Goal: Task Accomplishment & Management: Complete application form

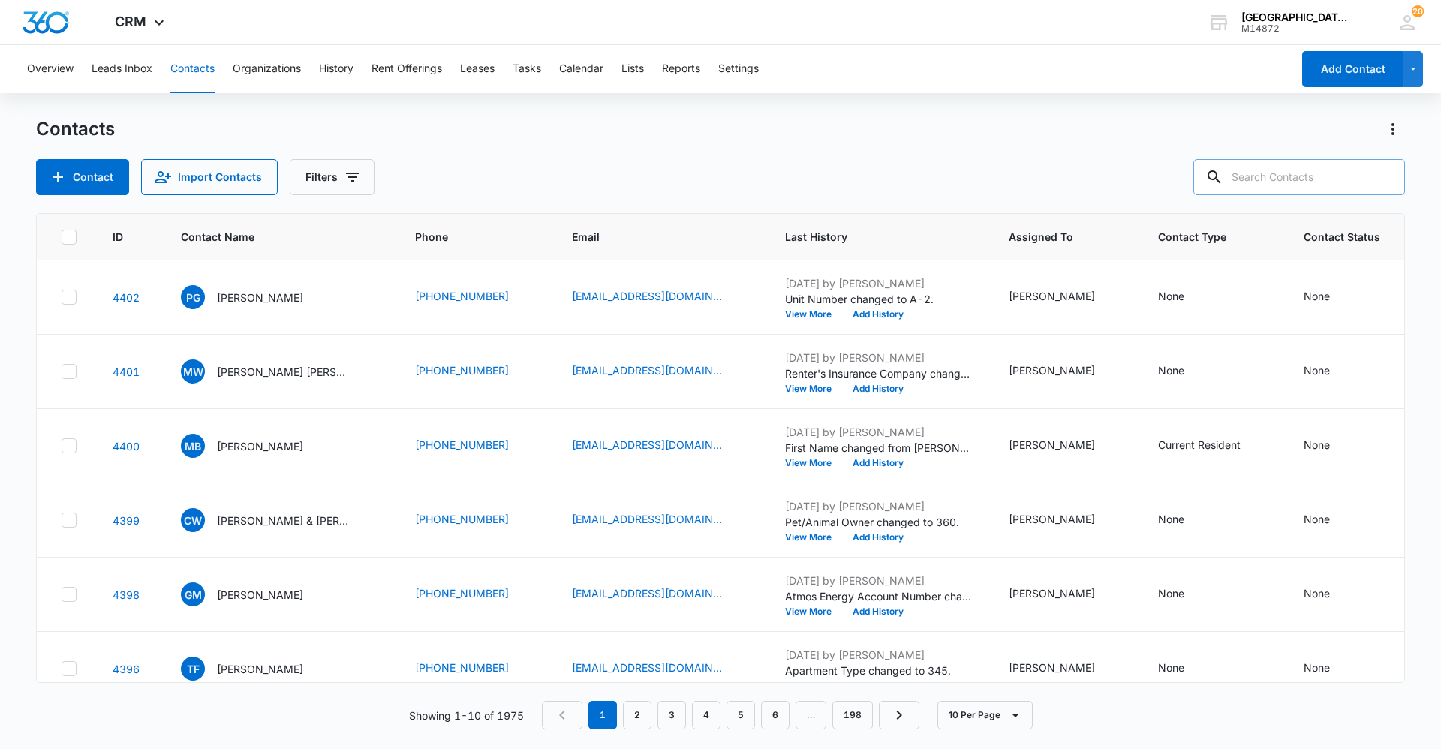
click at [1318, 176] on input "text" at bounding box center [1299, 177] width 212 height 36
type input "[PERSON_NAME]"
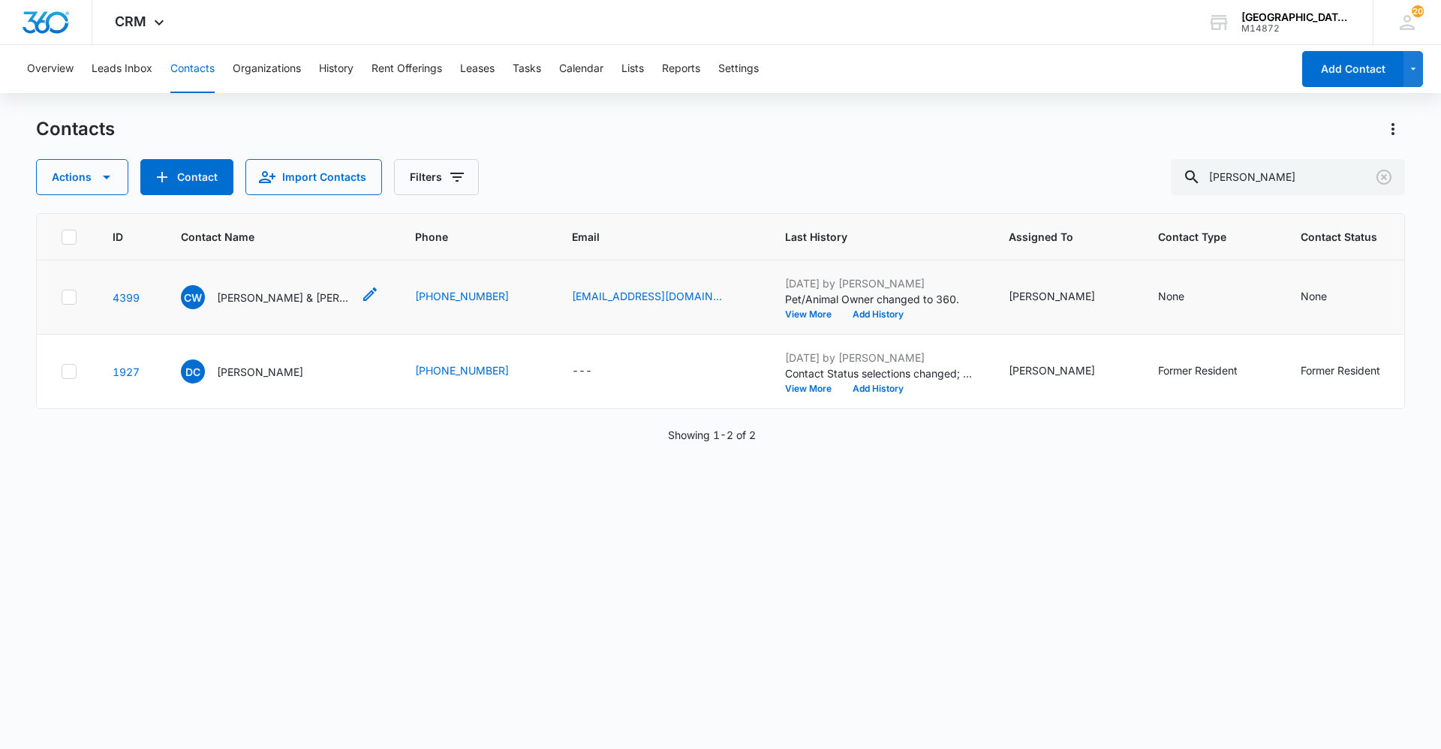
click at [218, 299] on p "[PERSON_NAME] & [PERSON_NAME]" at bounding box center [284, 298] width 135 height 16
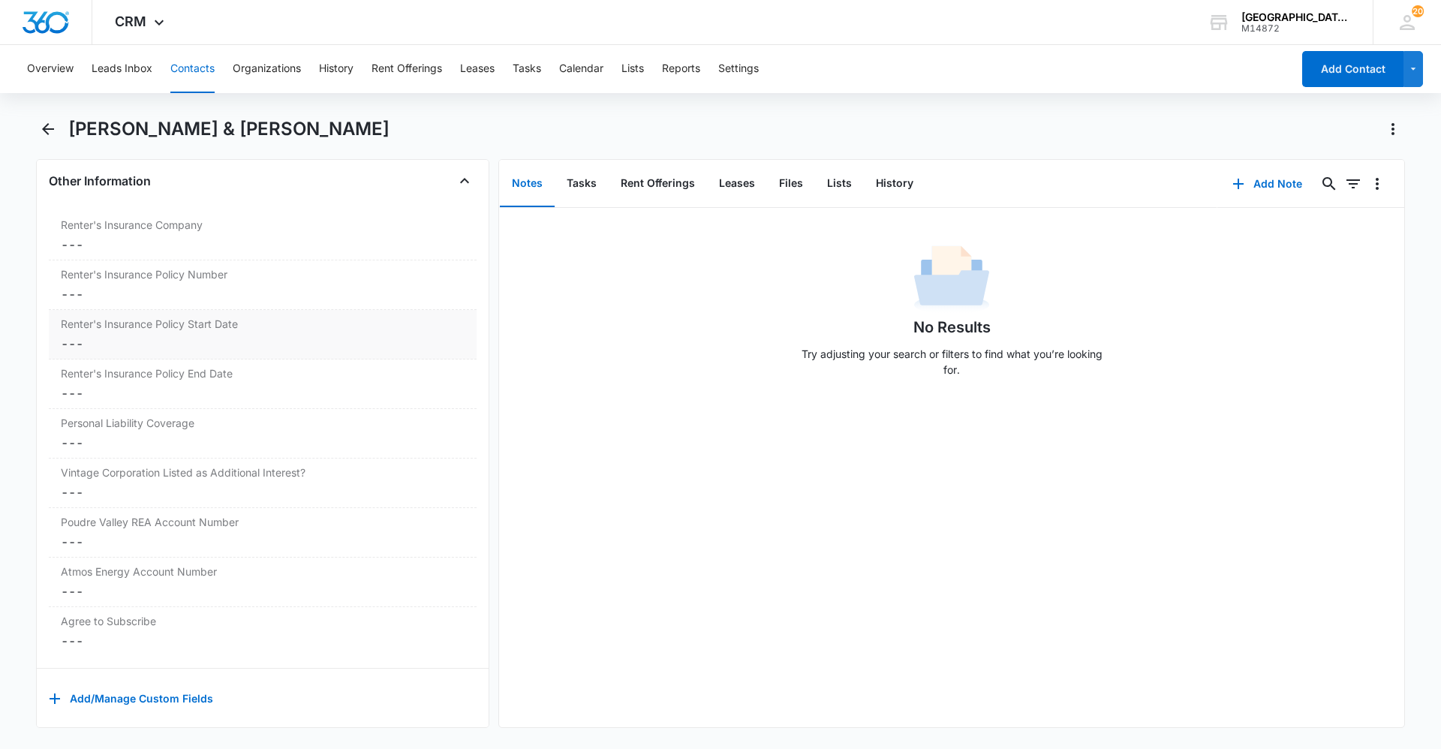
scroll to position [3065, 0]
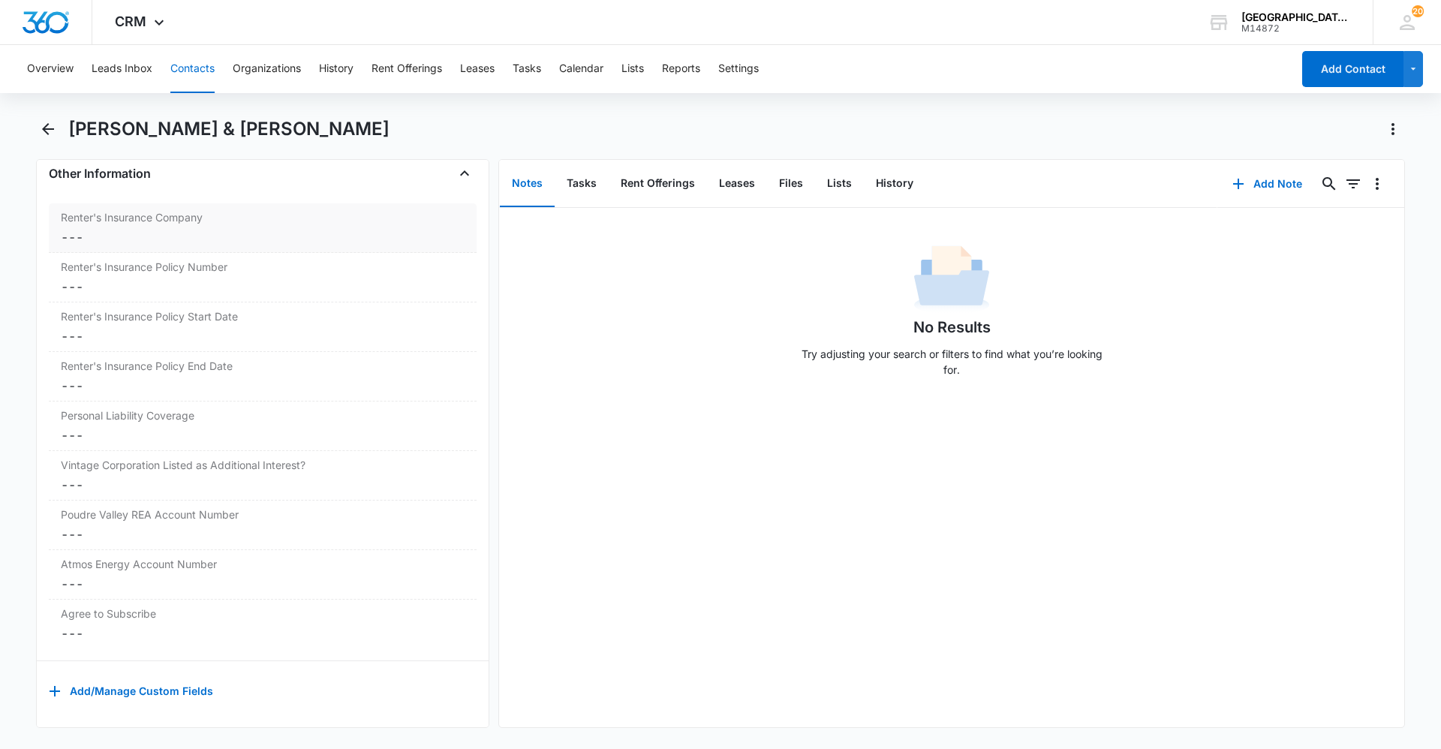
click at [204, 212] on label "Renter's Insurance Company" at bounding box center [263, 217] width 404 height 16
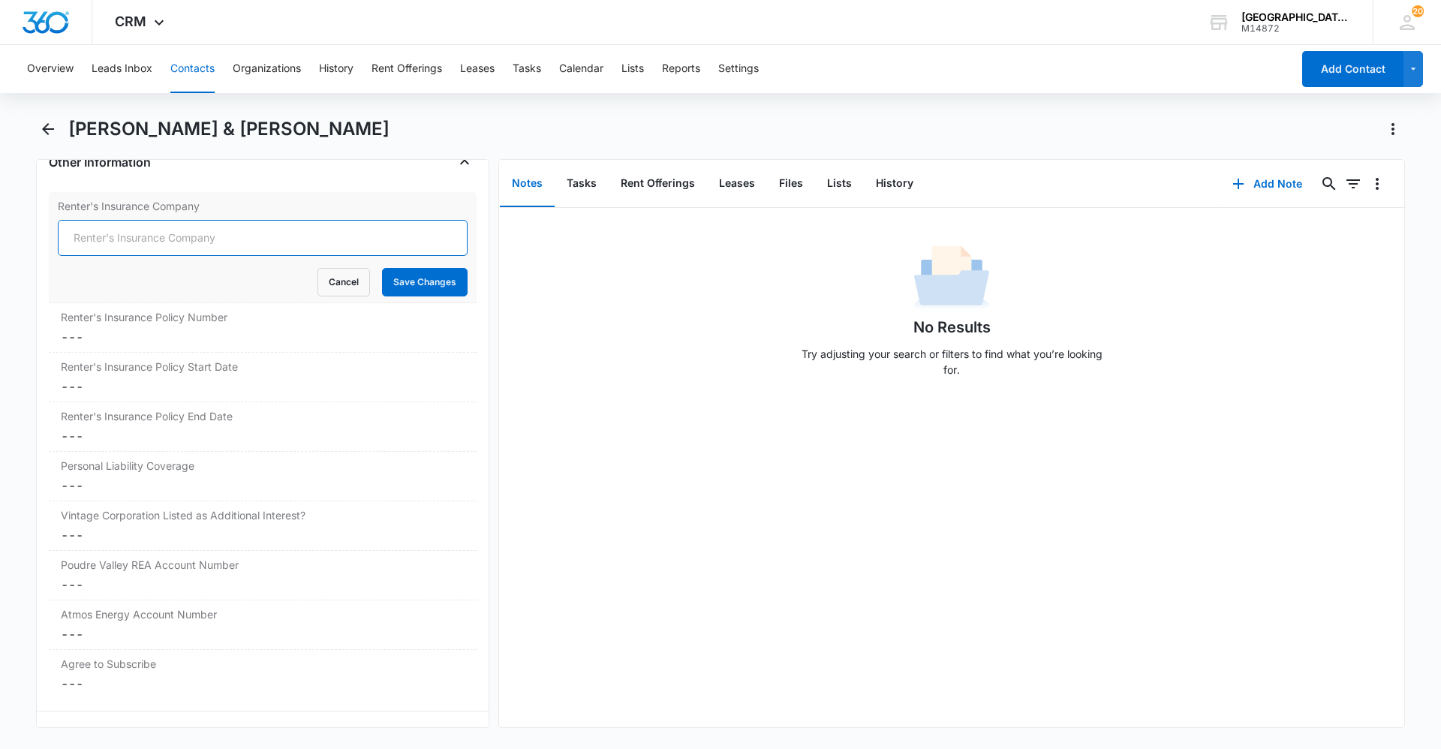
click at [182, 234] on input "Renter's Insurance Company" at bounding box center [263, 238] width 410 height 36
type input "Progressive"
click at [425, 280] on button "Save Changes" at bounding box center [425, 282] width 86 height 29
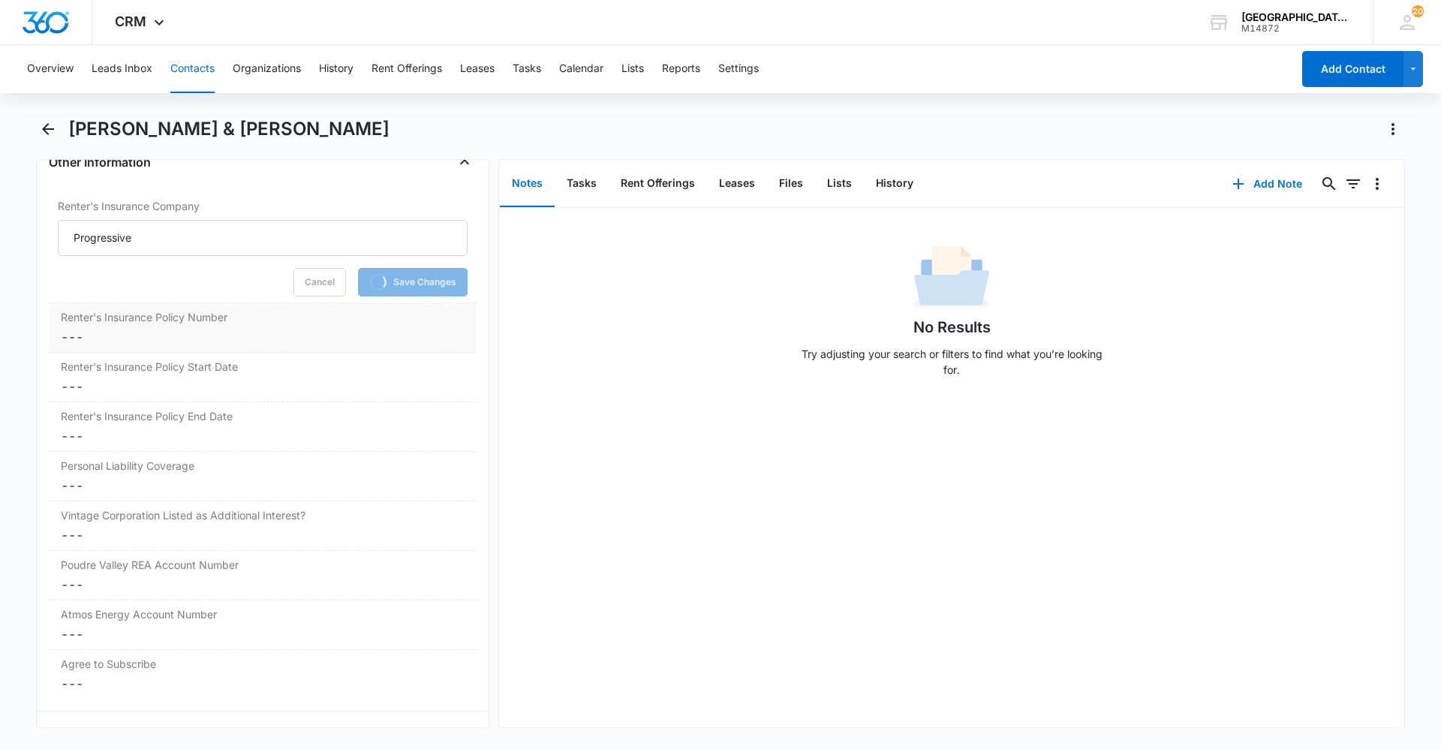
click at [254, 327] on div "Renter's Insurance Policy Number Cancel Save Changes ---" at bounding box center [263, 328] width 428 height 50
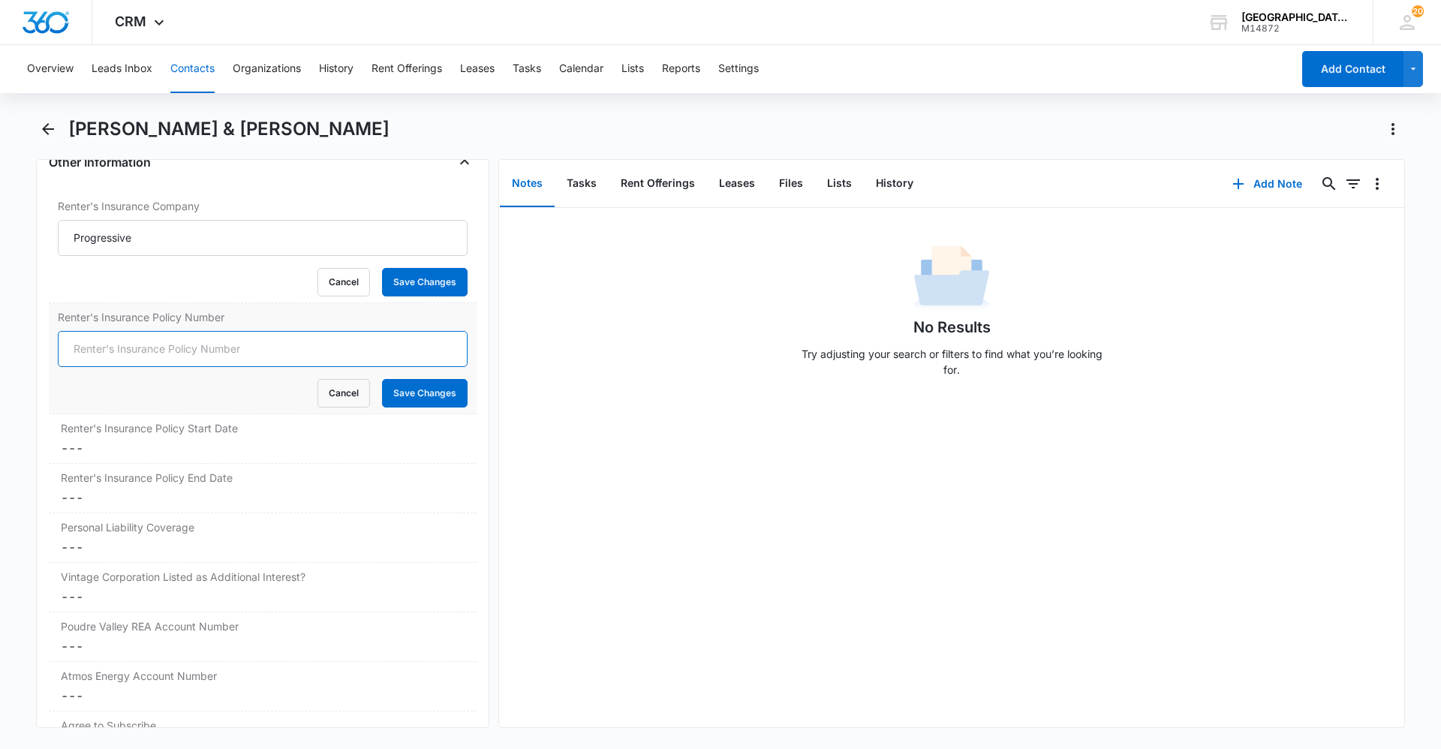
click at [197, 344] on input "Renter's Insurance Policy Number" at bounding box center [263, 349] width 410 height 36
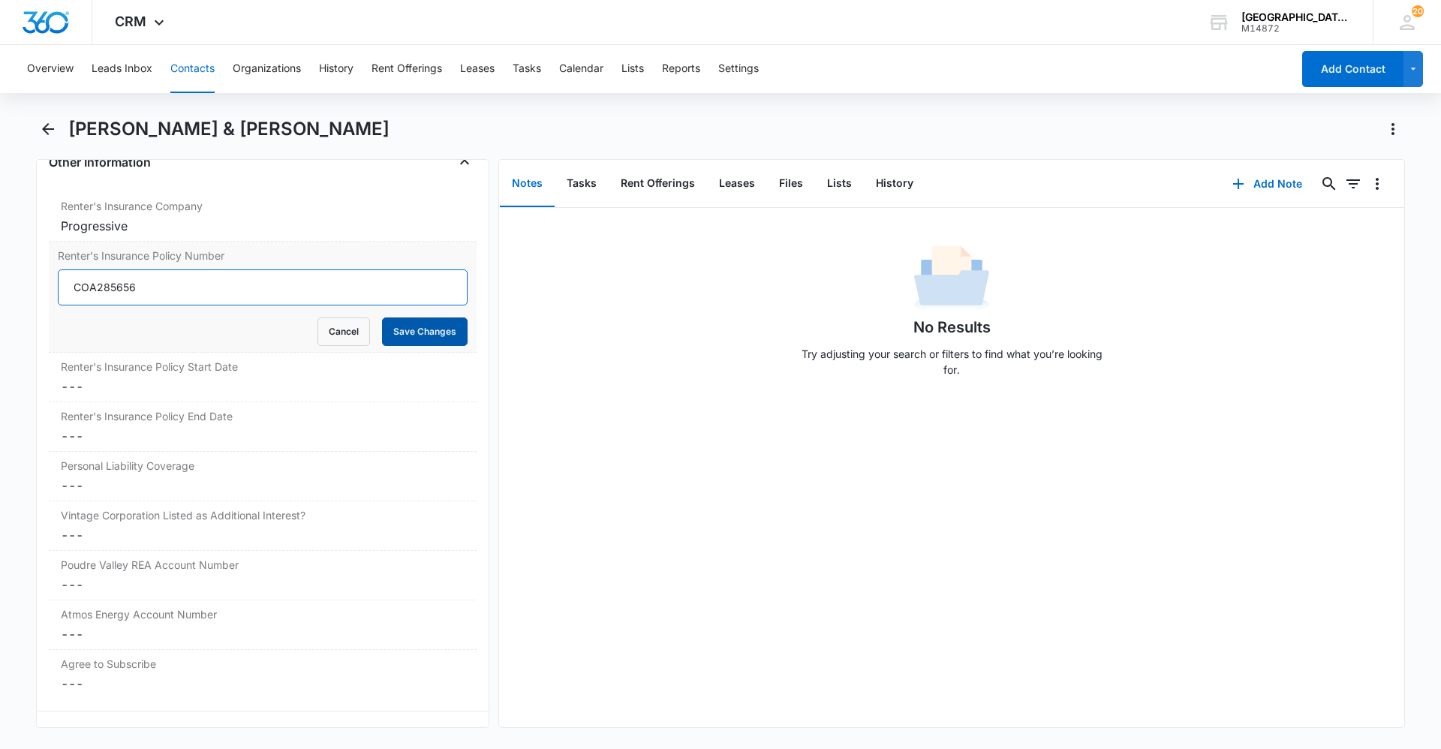
type input "COA285656"
click at [393, 335] on button "Save Changes" at bounding box center [425, 331] width 86 height 29
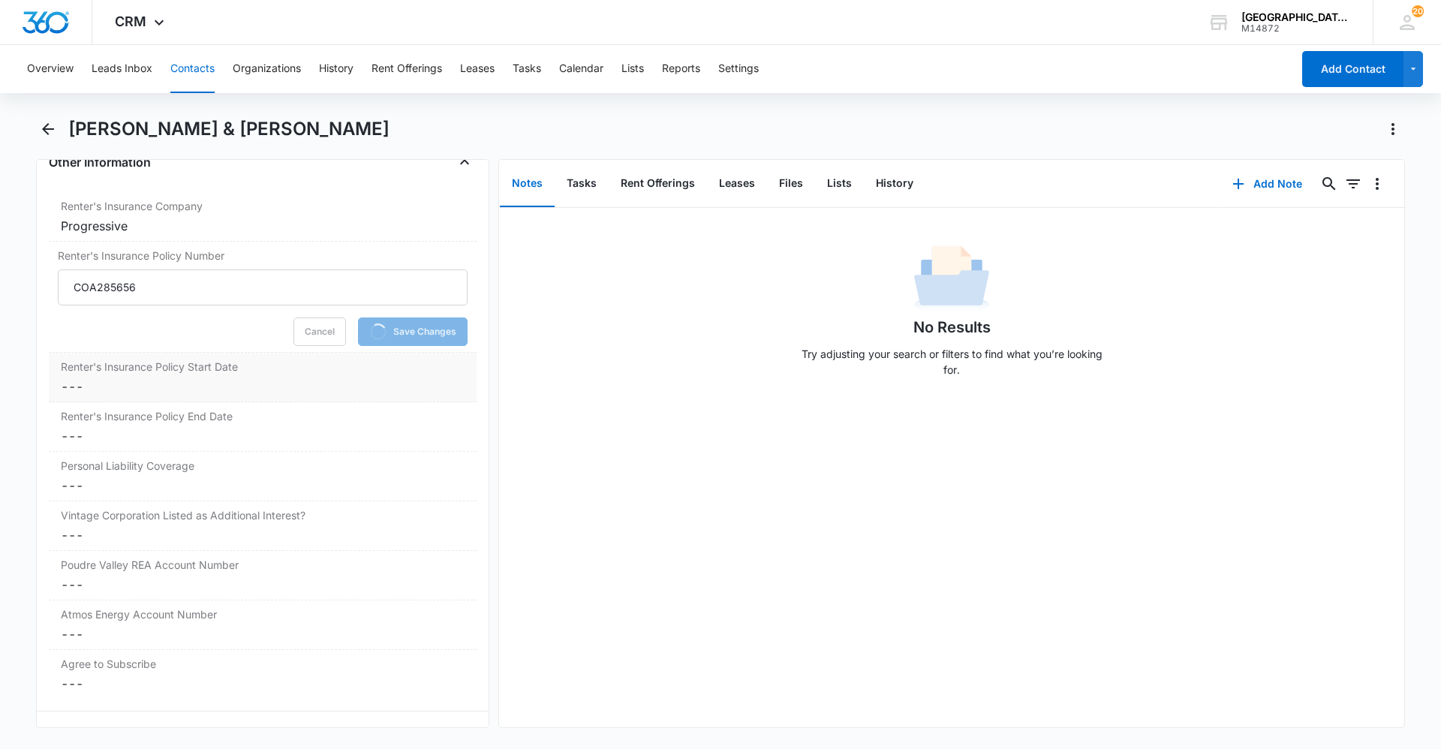
click at [231, 392] on dd "Cancel Save Changes ---" at bounding box center [263, 386] width 404 height 18
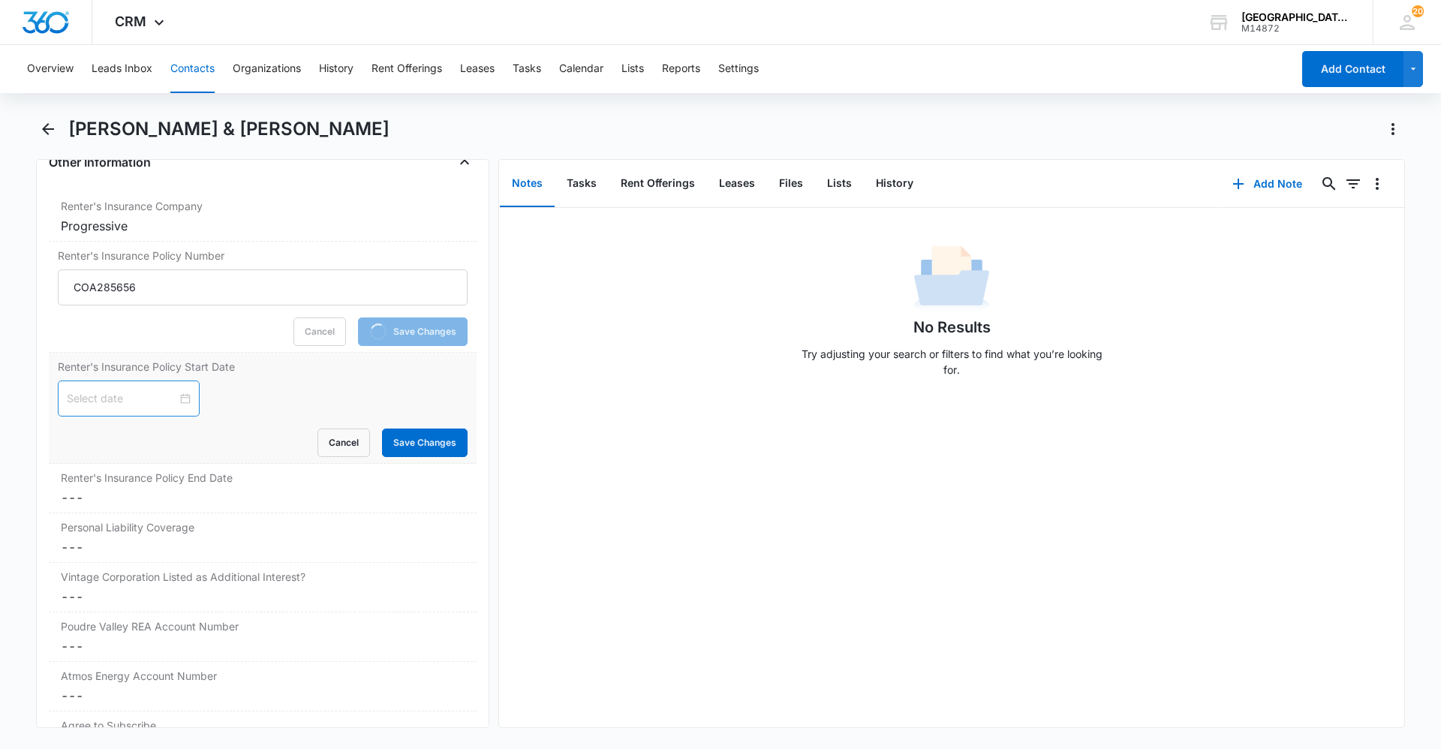
click at [125, 390] on input at bounding box center [122, 398] width 110 height 17
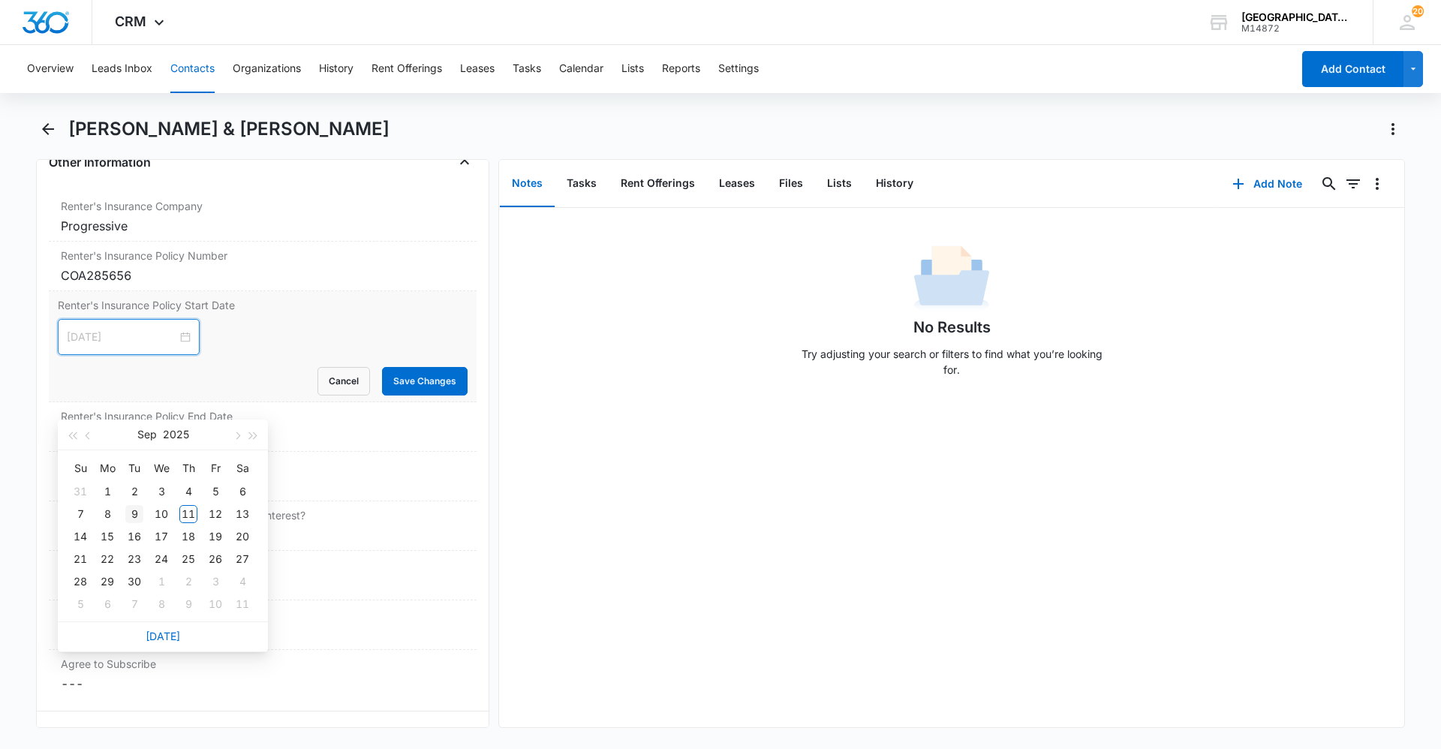
type input "[DATE]"
click at [131, 512] on div "9" at bounding box center [134, 514] width 18 height 18
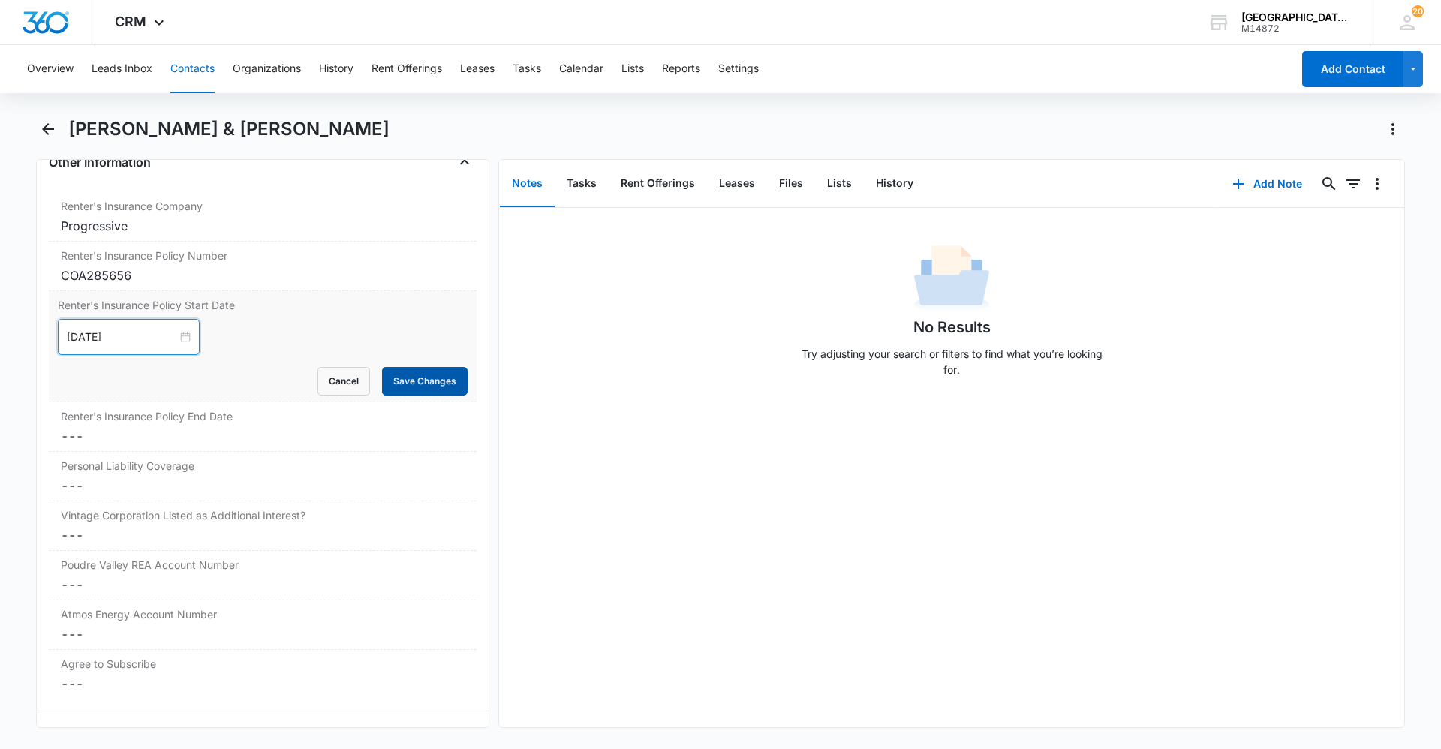
click at [382, 377] on button "Save Changes" at bounding box center [425, 381] width 86 height 29
click at [209, 439] on dd "Cancel Save Changes ---" at bounding box center [263, 436] width 404 height 18
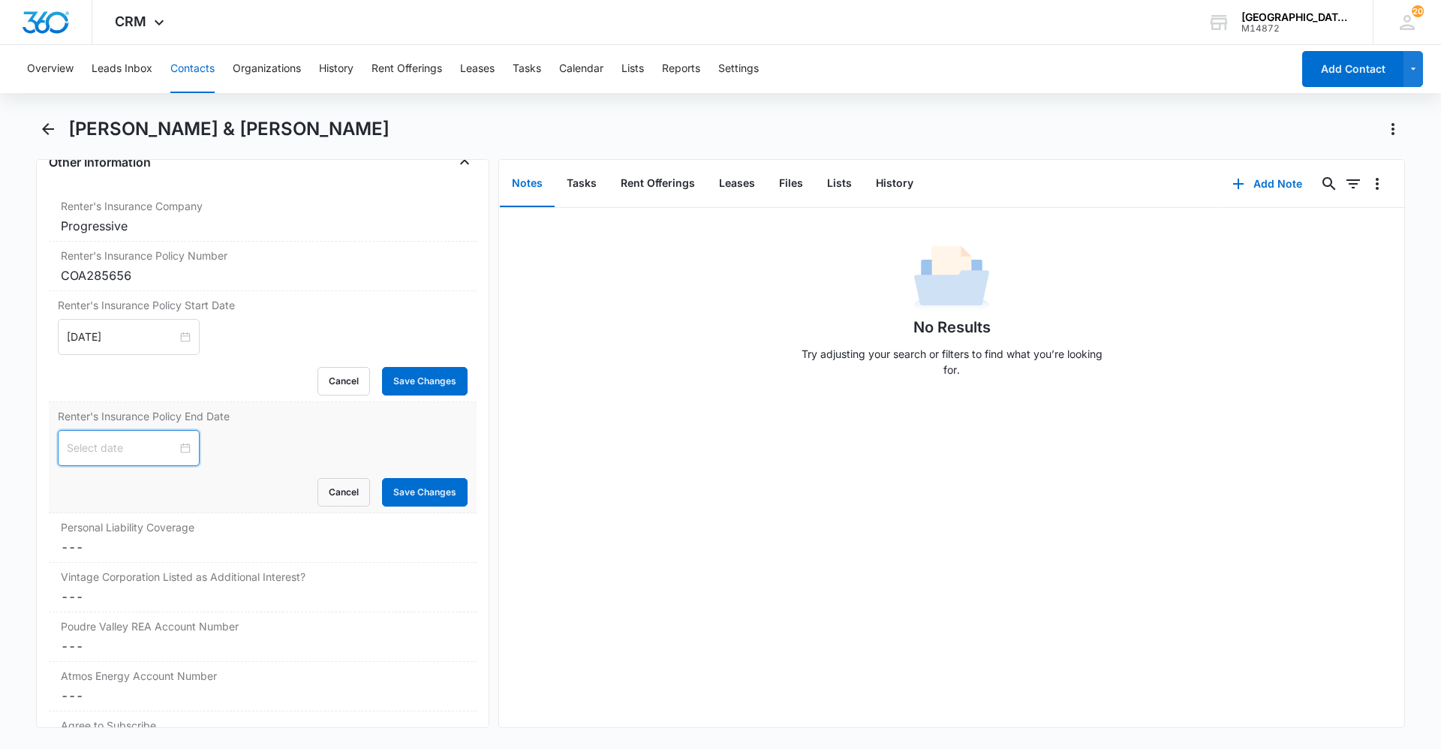
click at [147, 444] on input at bounding box center [122, 448] width 110 height 17
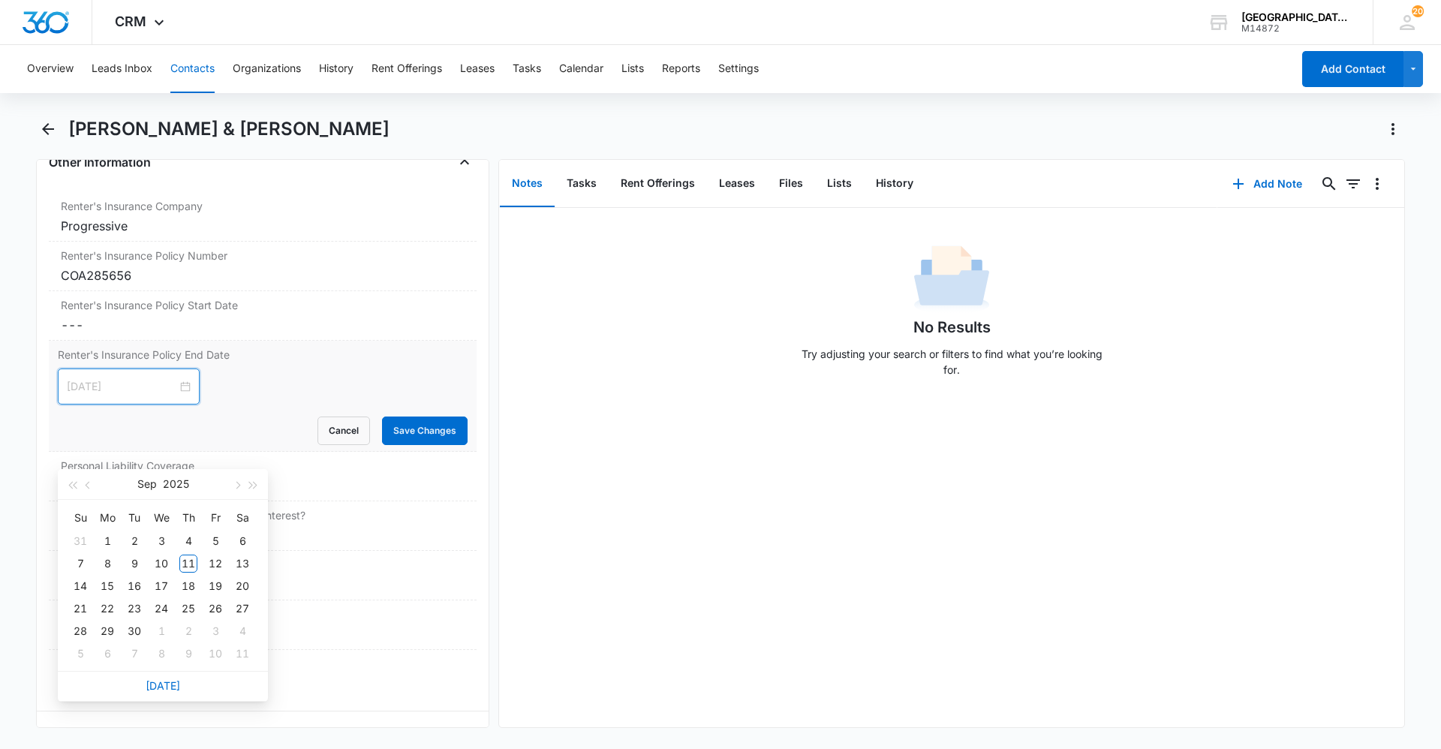
type input "[DATE]"
click at [245, 483] on button "button" at bounding box center [253, 484] width 17 height 30
type input "[DATE]"
click at [157, 559] on div "9" at bounding box center [161, 563] width 18 height 18
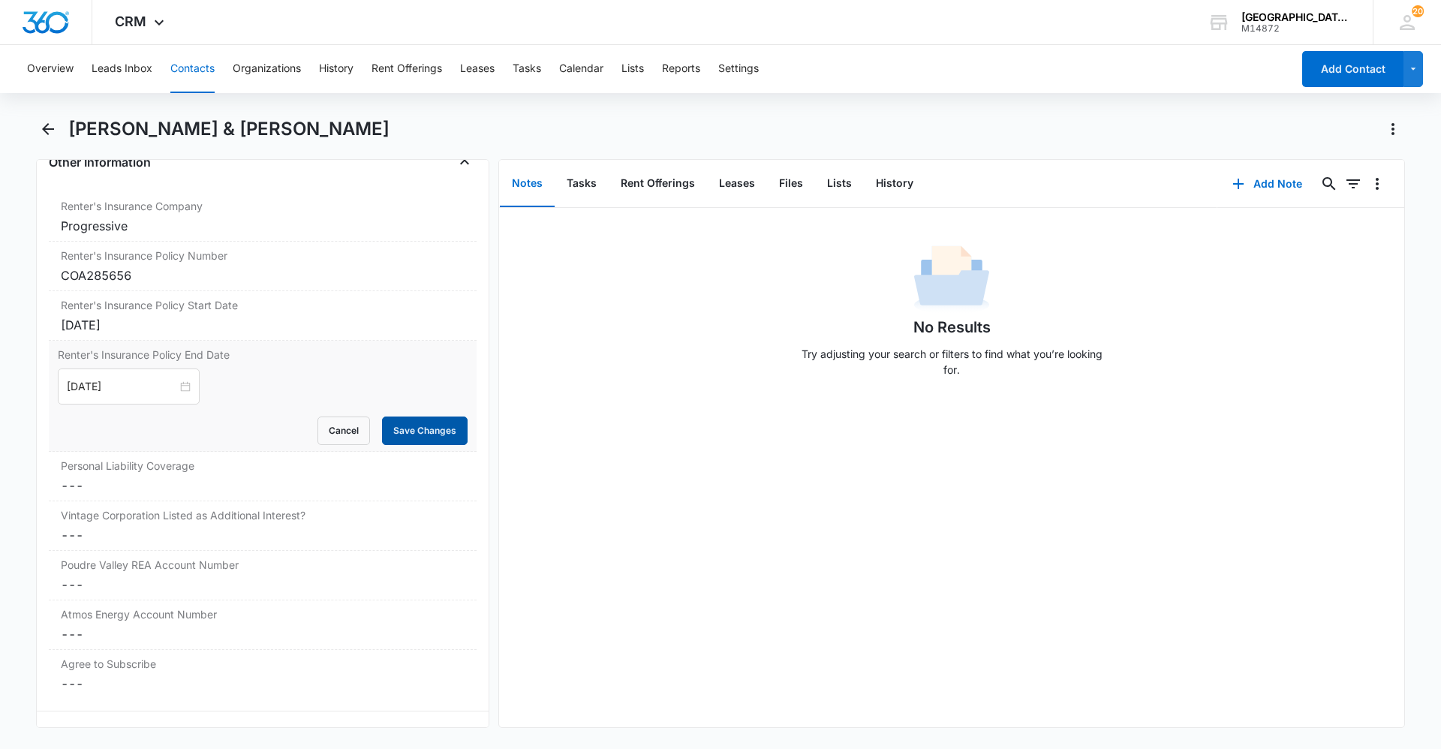
click at [419, 434] on button "Save Changes" at bounding box center [425, 430] width 86 height 29
click at [208, 482] on dd "Cancel Save Changes ---" at bounding box center [263, 485] width 404 height 18
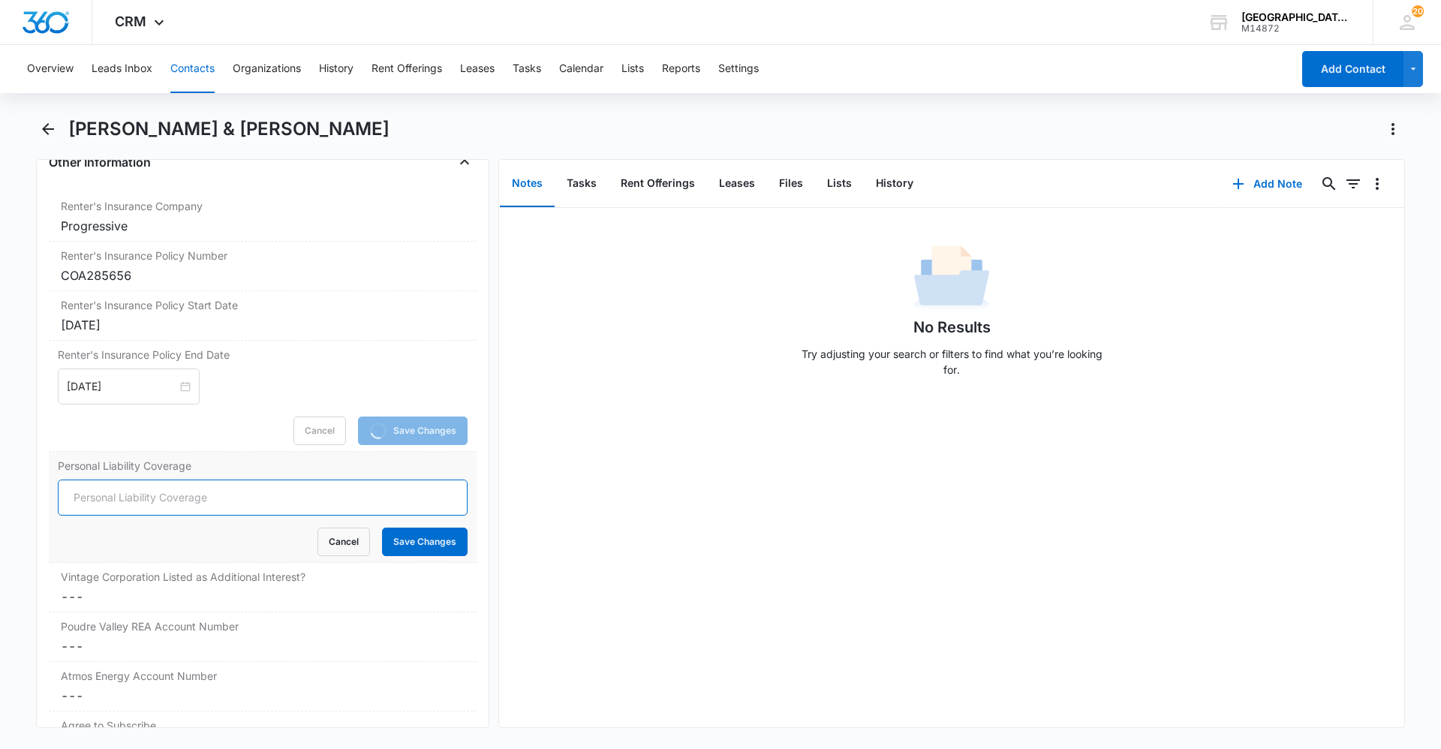
click at [176, 488] on input "Personal Liability Coverage" at bounding box center [263, 497] width 410 height 36
type input "300000"
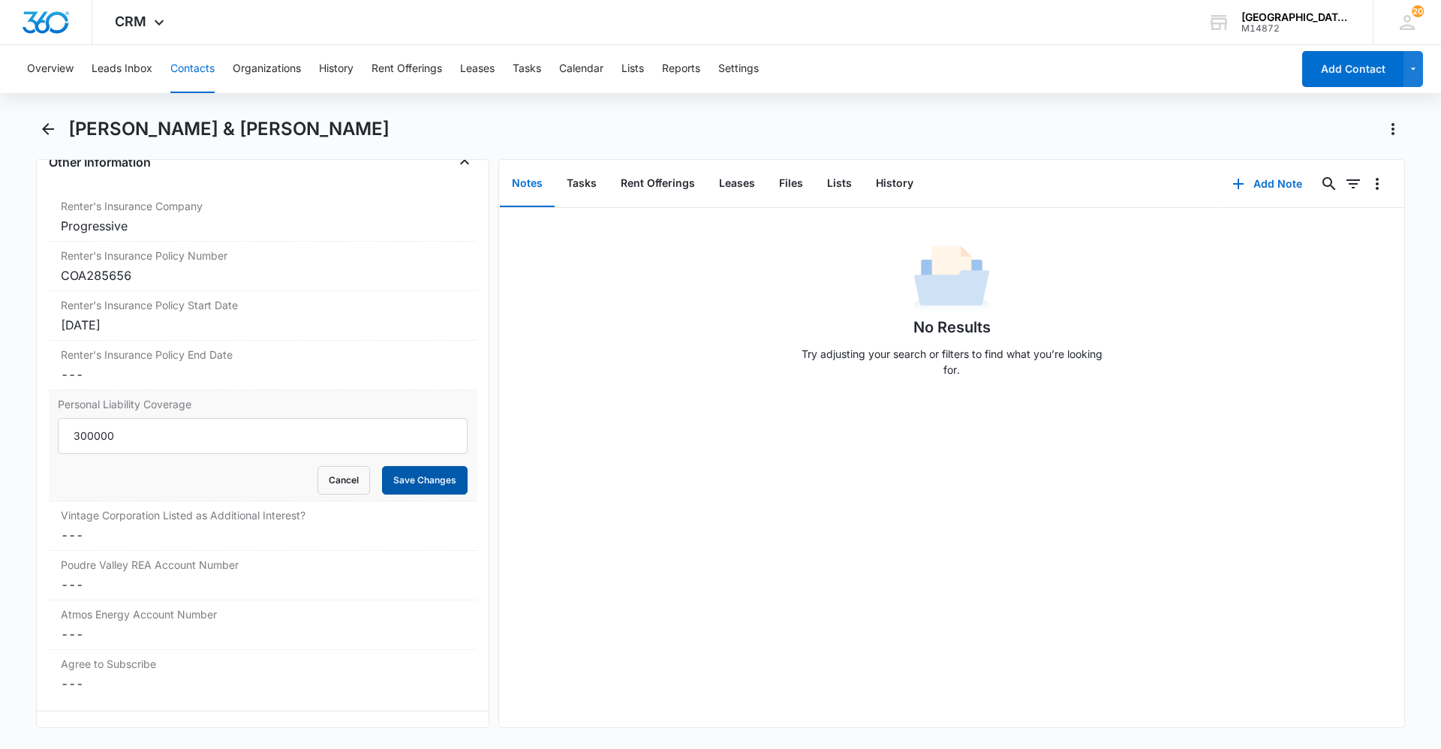
click at [418, 480] on button "Save Changes" at bounding box center [425, 480] width 86 height 29
click at [265, 520] on label "Vintage Corporation Listed as Additional Interest?" at bounding box center [263, 515] width 404 height 16
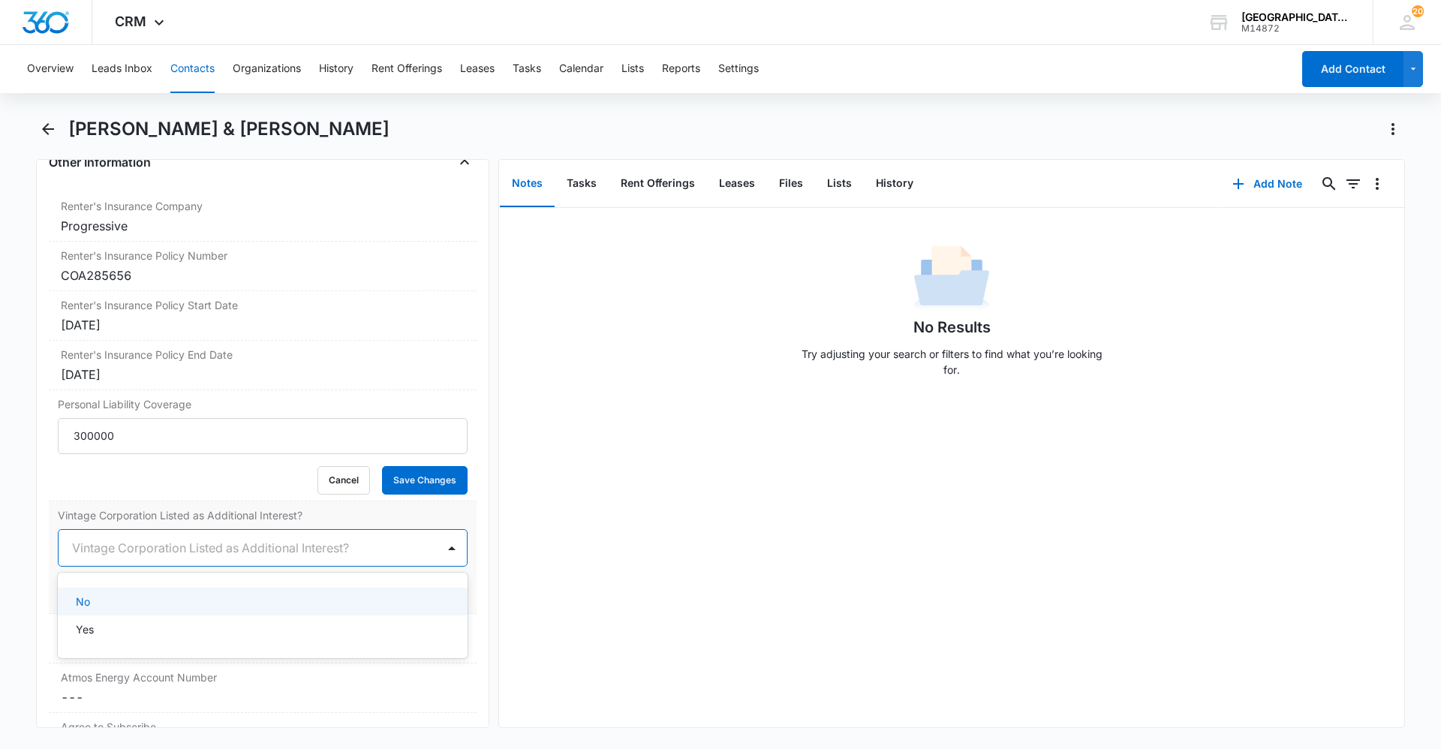
click at [176, 537] on div at bounding box center [244, 547] width 345 height 21
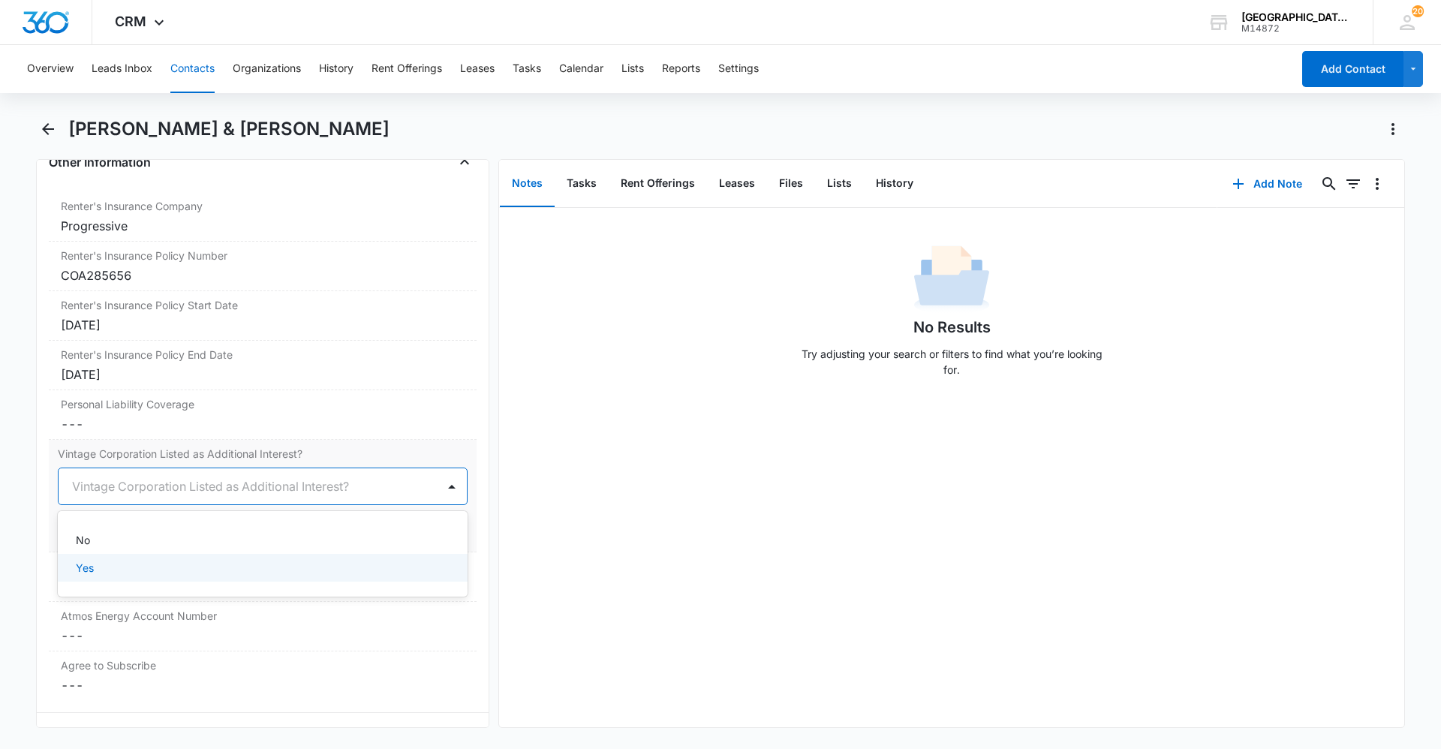
drag, startPoint x: 101, startPoint y: 570, endPoint x: 259, endPoint y: 540, distance: 161.1
click at [104, 569] on div "Yes" at bounding box center [261, 568] width 371 height 16
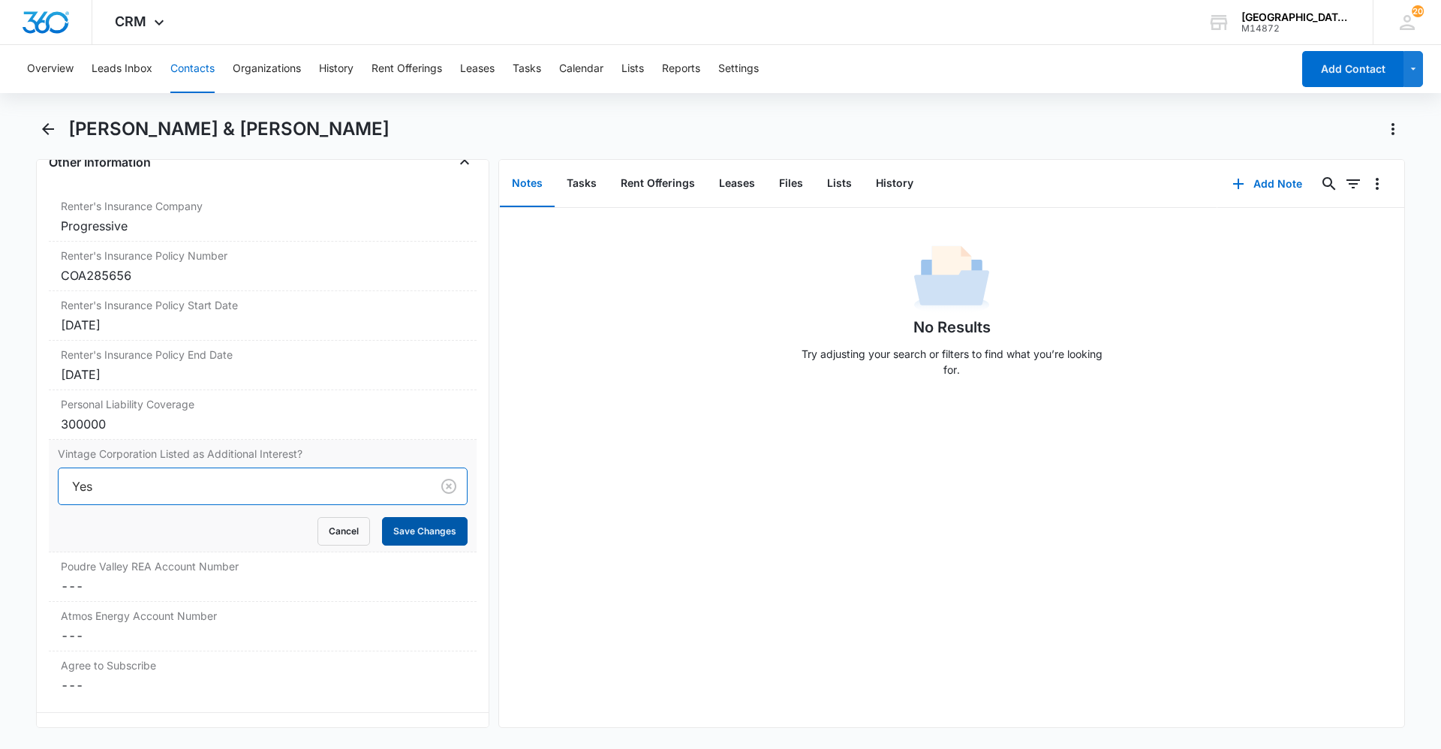
click at [383, 532] on button "Save Changes" at bounding box center [425, 531] width 86 height 29
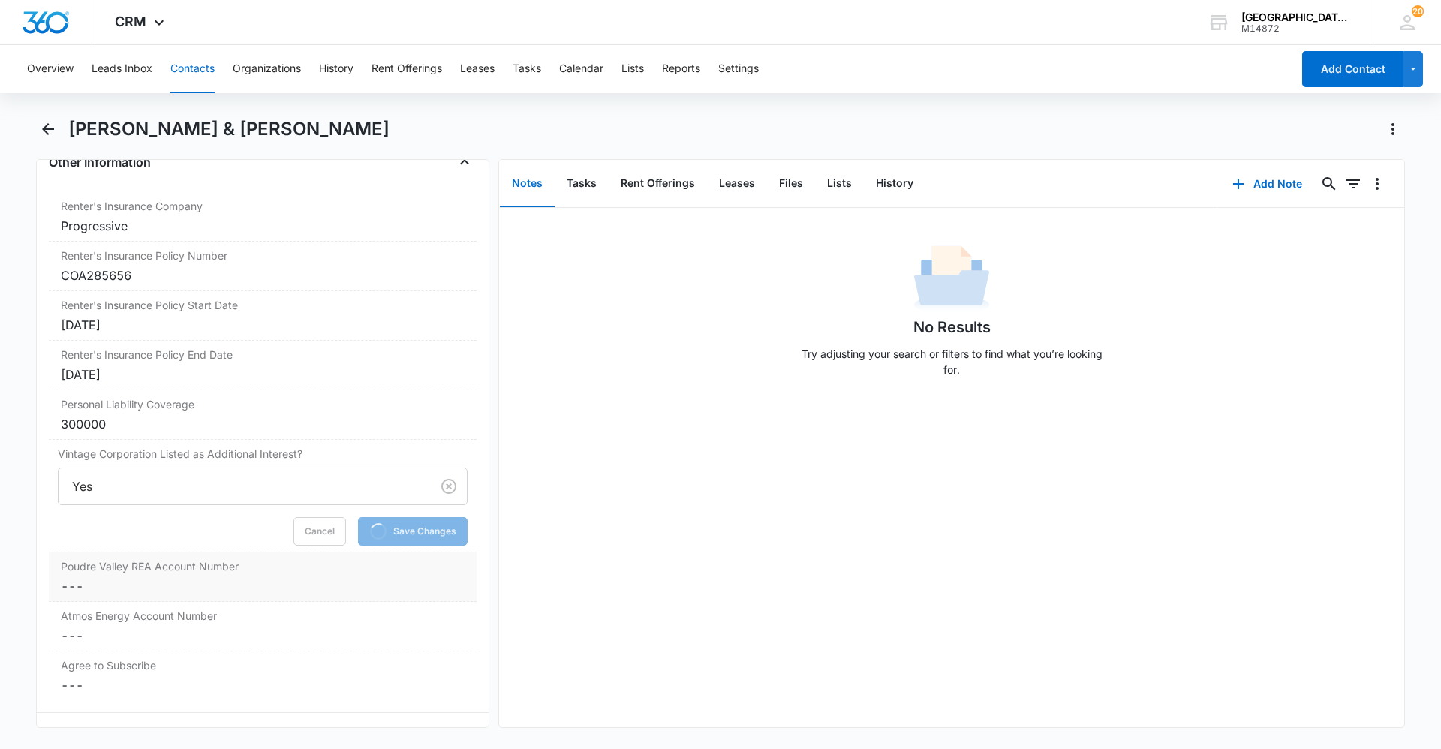
click at [231, 578] on dd "Cancel Save Changes ---" at bounding box center [263, 586] width 404 height 18
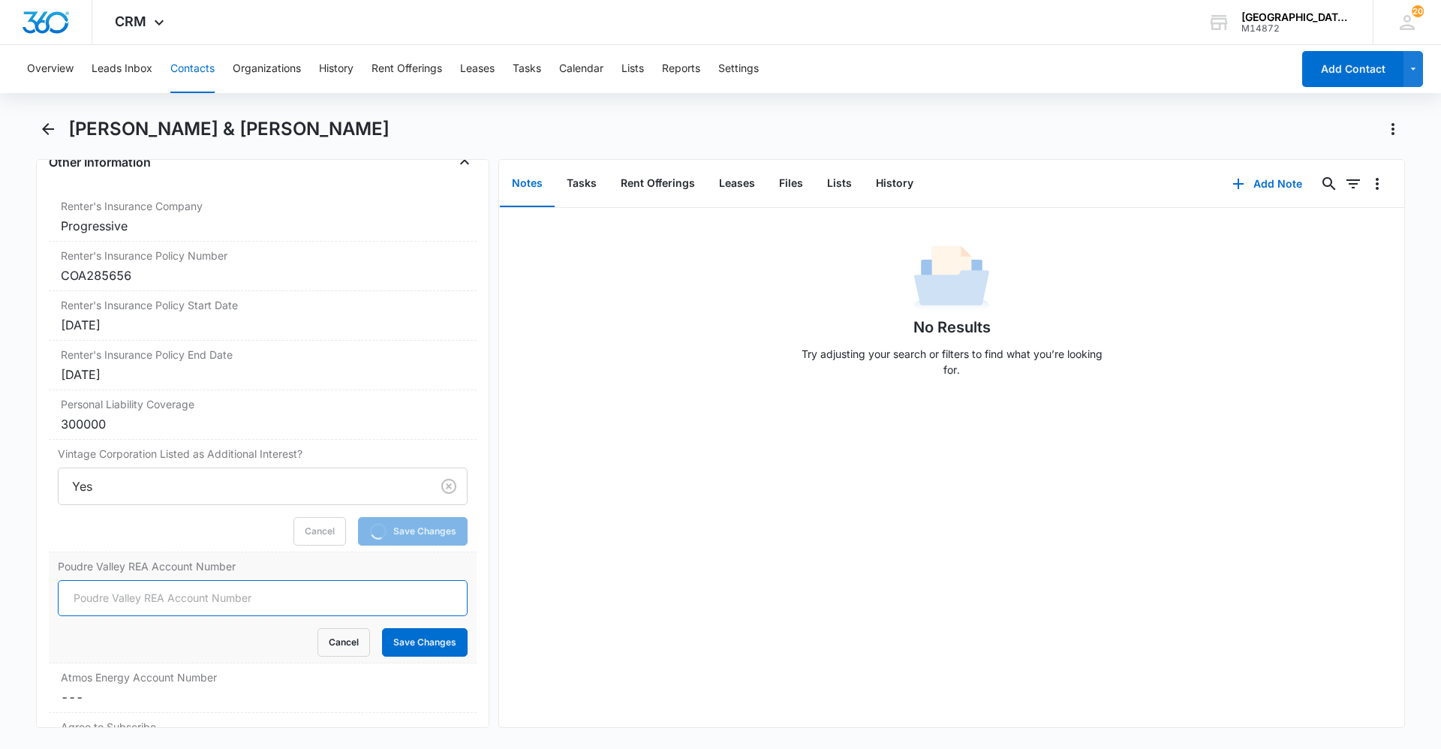
click at [175, 590] on input "Poudre Valley REA Account Number" at bounding box center [263, 598] width 410 height 36
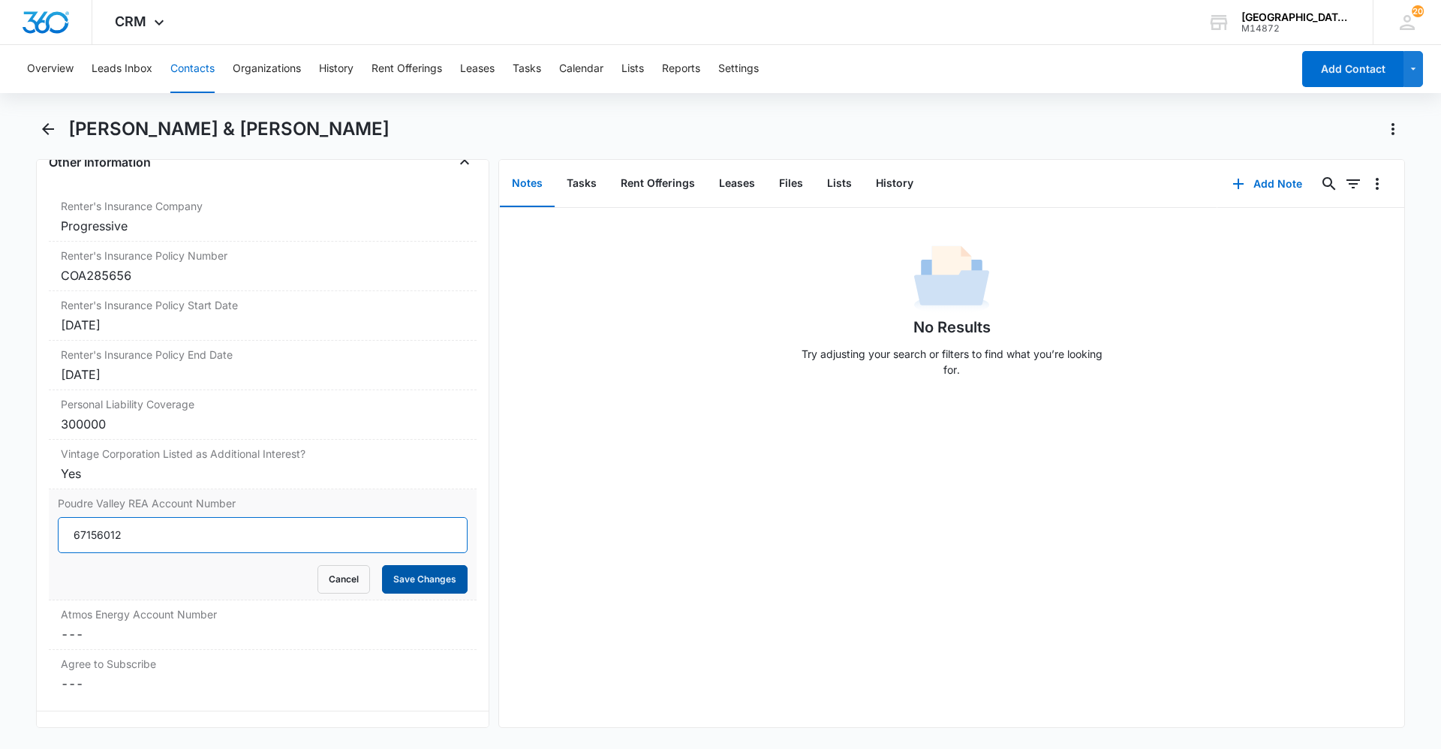
type input "67156012"
click at [392, 580] on button "Save Changes" at bounding box center [425, 579] width 86 height 29
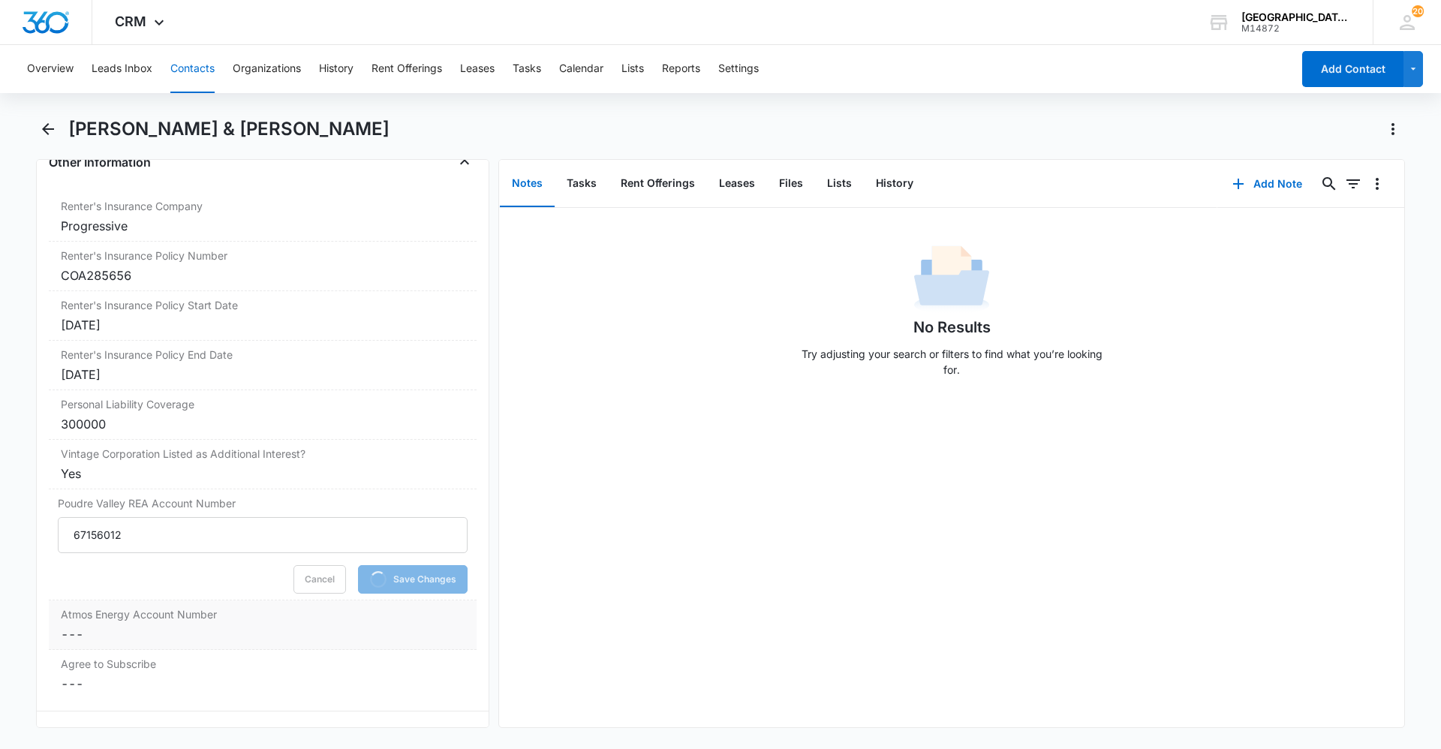
click at [221, 619] on label "Atmos Energy Account Number" at bounding box center [263, 614] width 404 height 16
click at [160, 637] on input "Atmos Energy Account Number" at bounding box center [263, 646] width 410 height 36
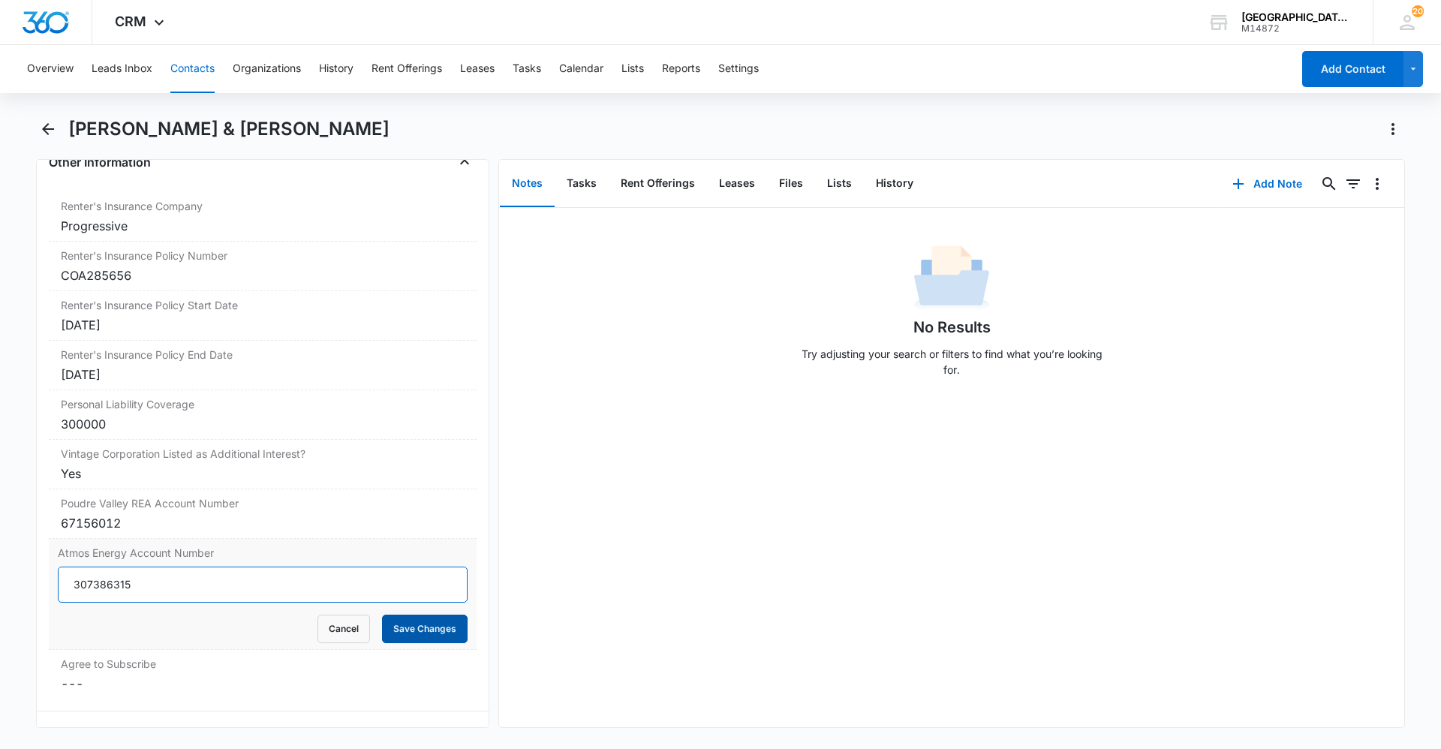
type input "307386315"
click at [393, 623] on button "Save Changes" at bounding box center [425, 629] width 86 height 29
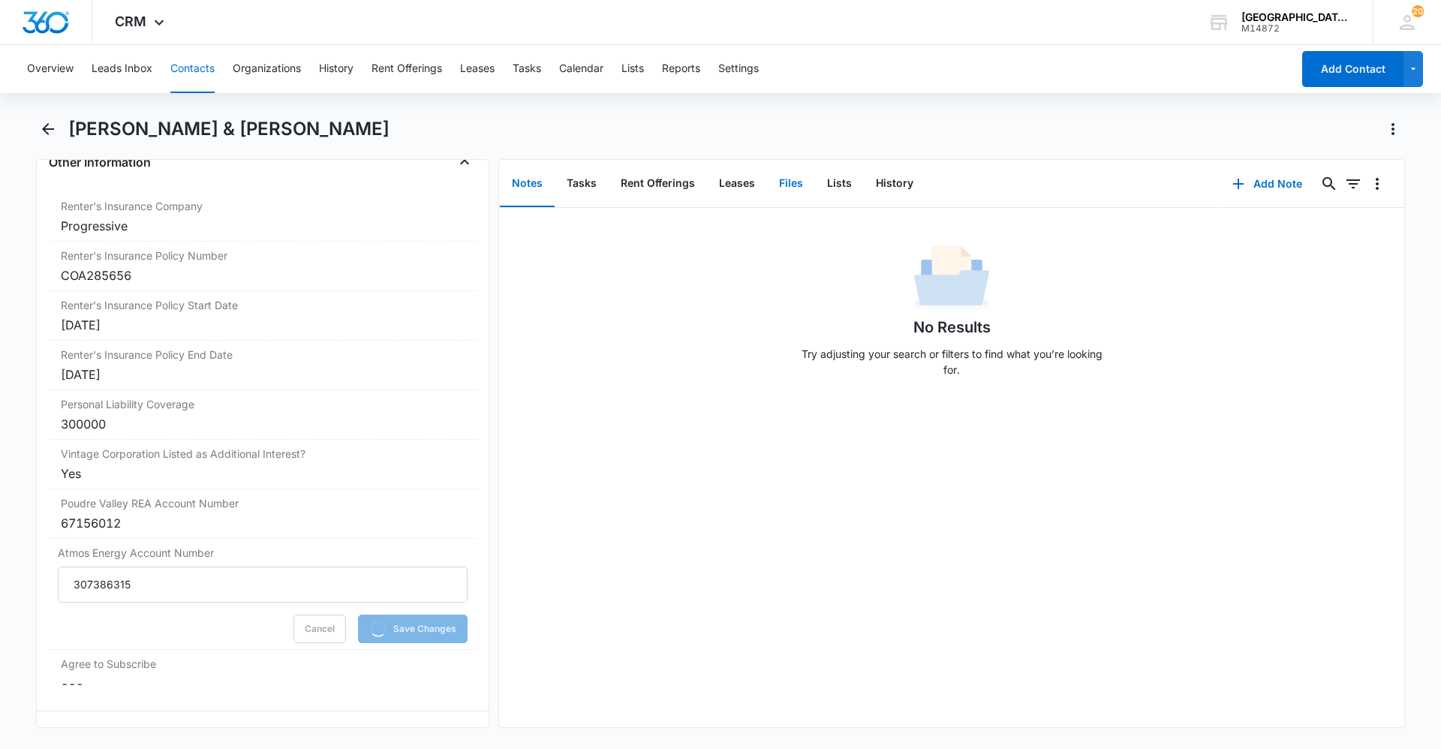
click at [798, 198] on button "Files" at bounding box center [791, 184] width 48 height 47
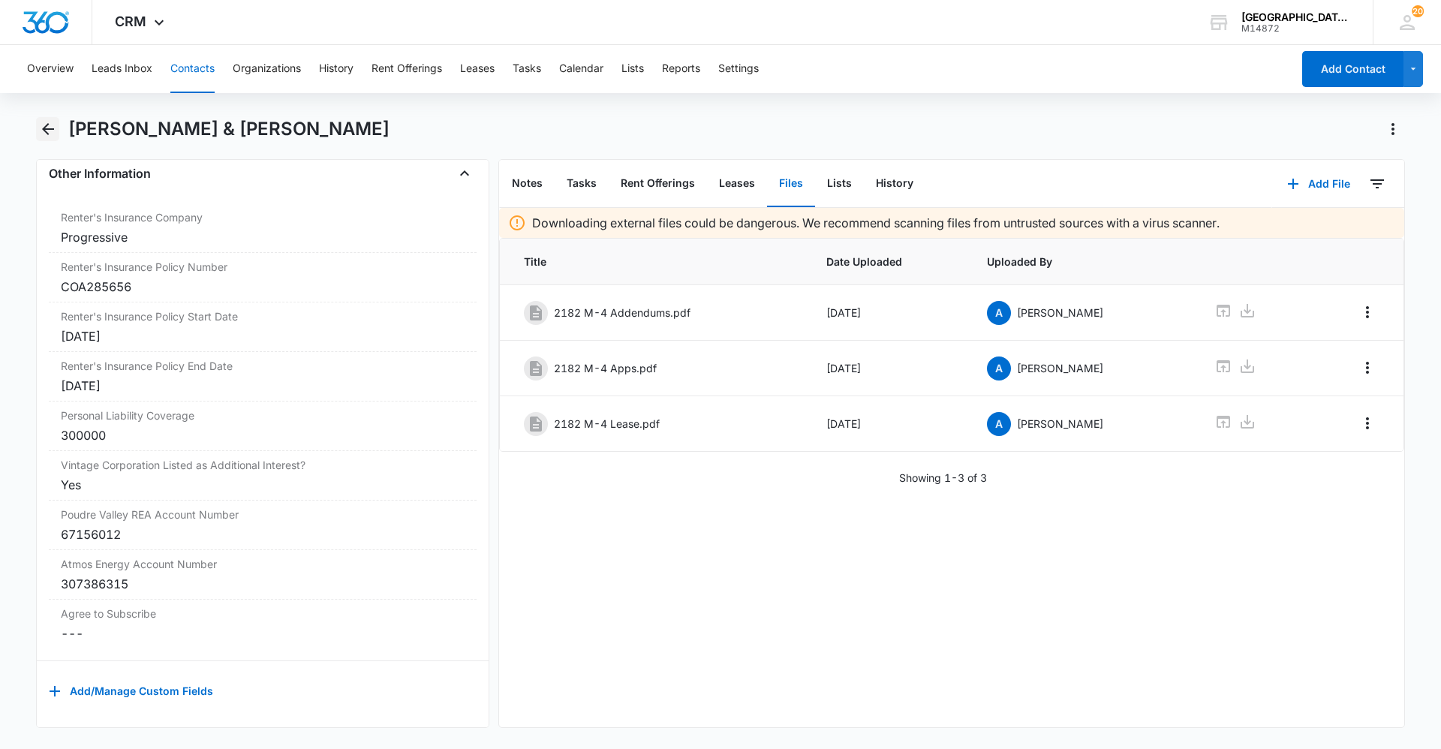
click at [51, 126] on icon "Back" at bounding box center [48, 129] width 18 height 18
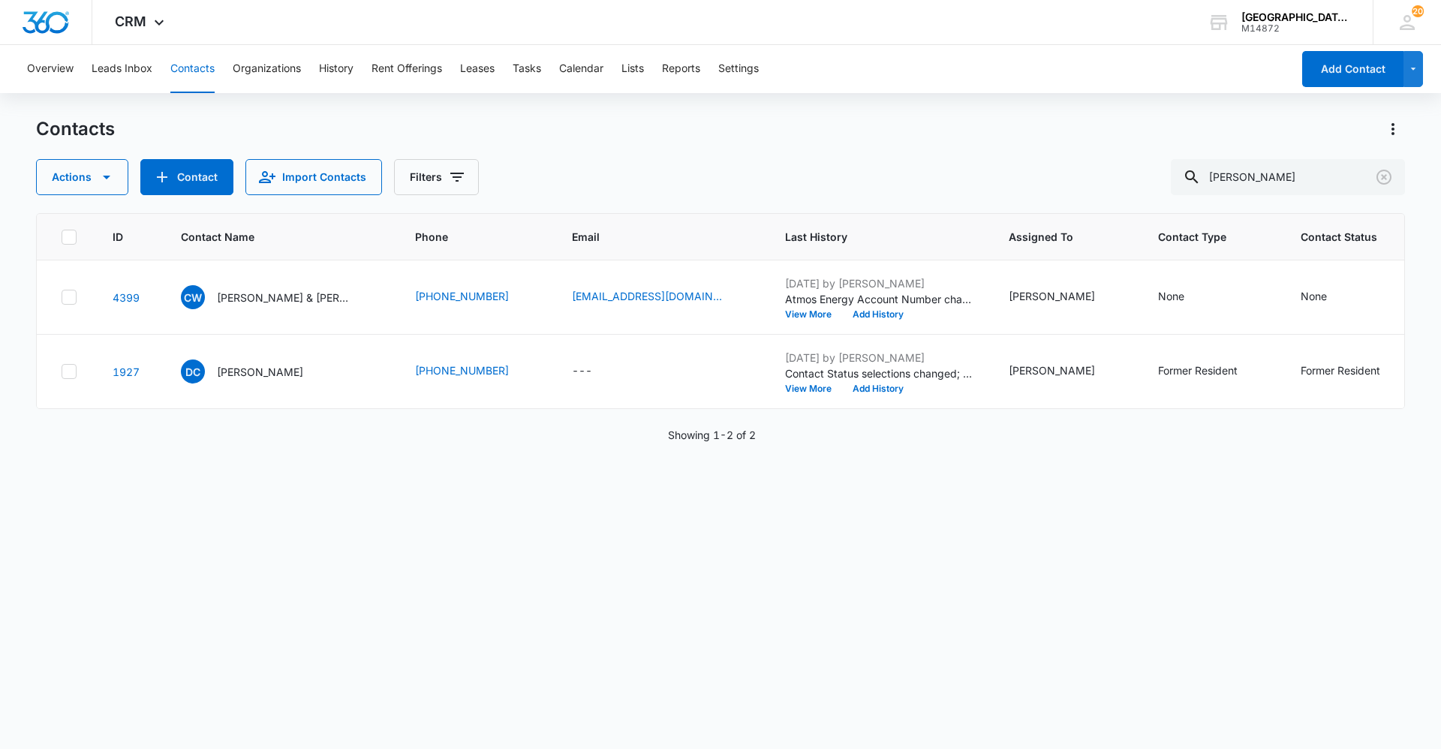
click at [761, 131] on div "Contacts" at bounding box center [720, 129] width 1369 height 24
click at [699, 659] on div "ID Contact Name Phone Email Last History Assigned To Contact Type Contact Statu…" at bounding box center [720, 471] width 1369 height 516
click at [806, 143] on div "Contacts Actions Contact Import Contacts Filters [PERSON_NAME]" at bounding box center [720, 156] width 1369 height 78
click at [540, 66] on button "Tasks" at bounding box center [526, 69] width 29 height 48
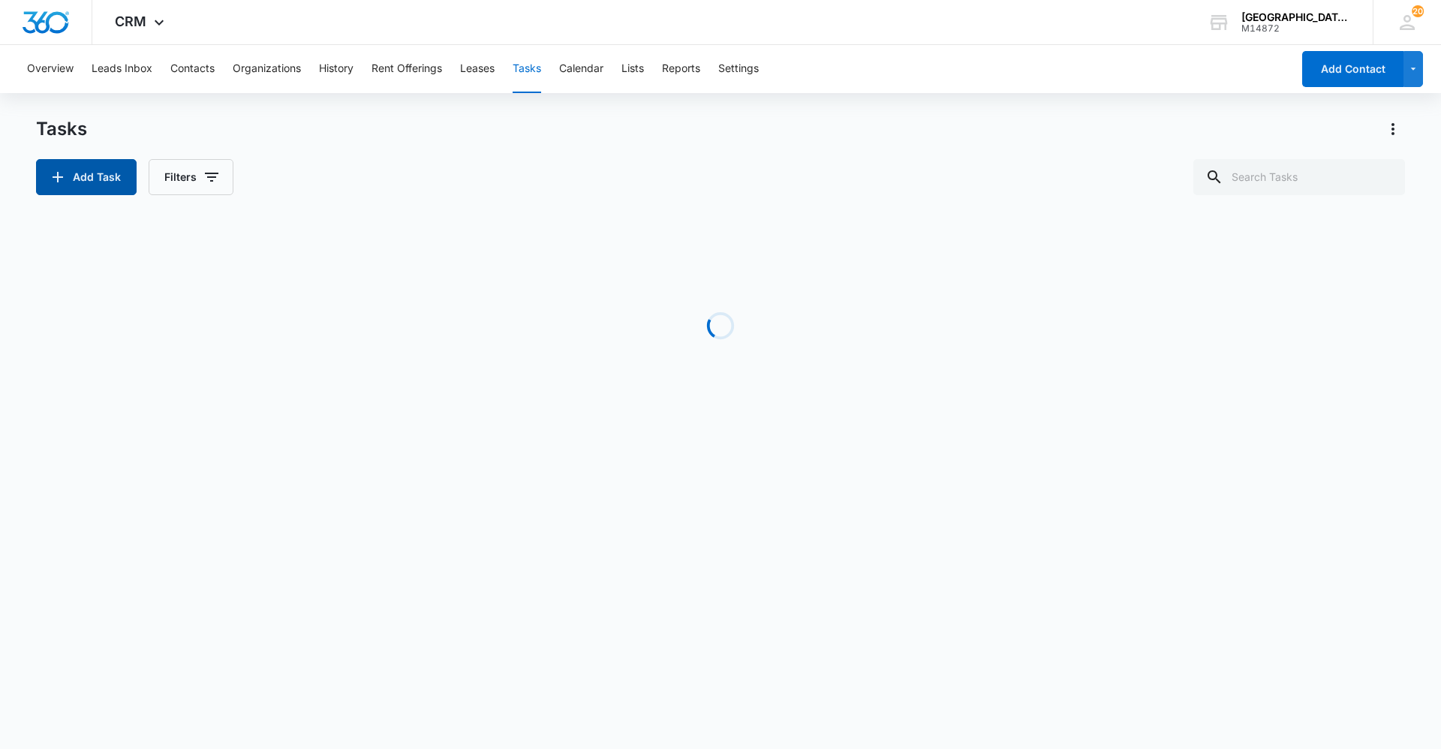
click at [95, 185] on button "Add Task" at bounding box center [86, 177] width 101 height 36
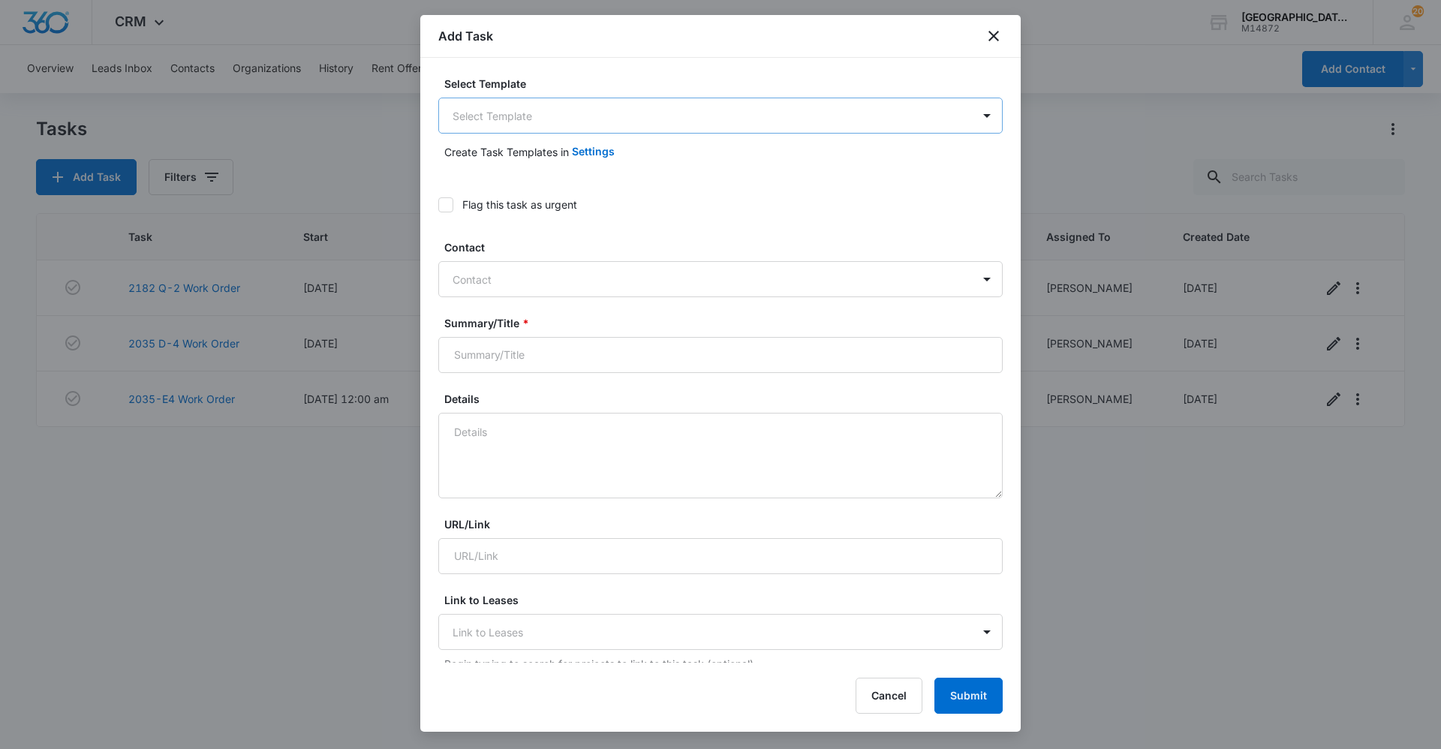
click at [644, 123] on body "CRM Apps Reputation Websites Forms CRM Email Social Content Ads Intelligence Fi…" at bounding box center [720, 374] width 1441 height 749
type input "2"
click at [569, 115] on body "CRM Apps Reputation Websites Forms CRM Email Social Content Ads Intelligence Fi…" at bounding box center [720, 374] width 1441 height 749
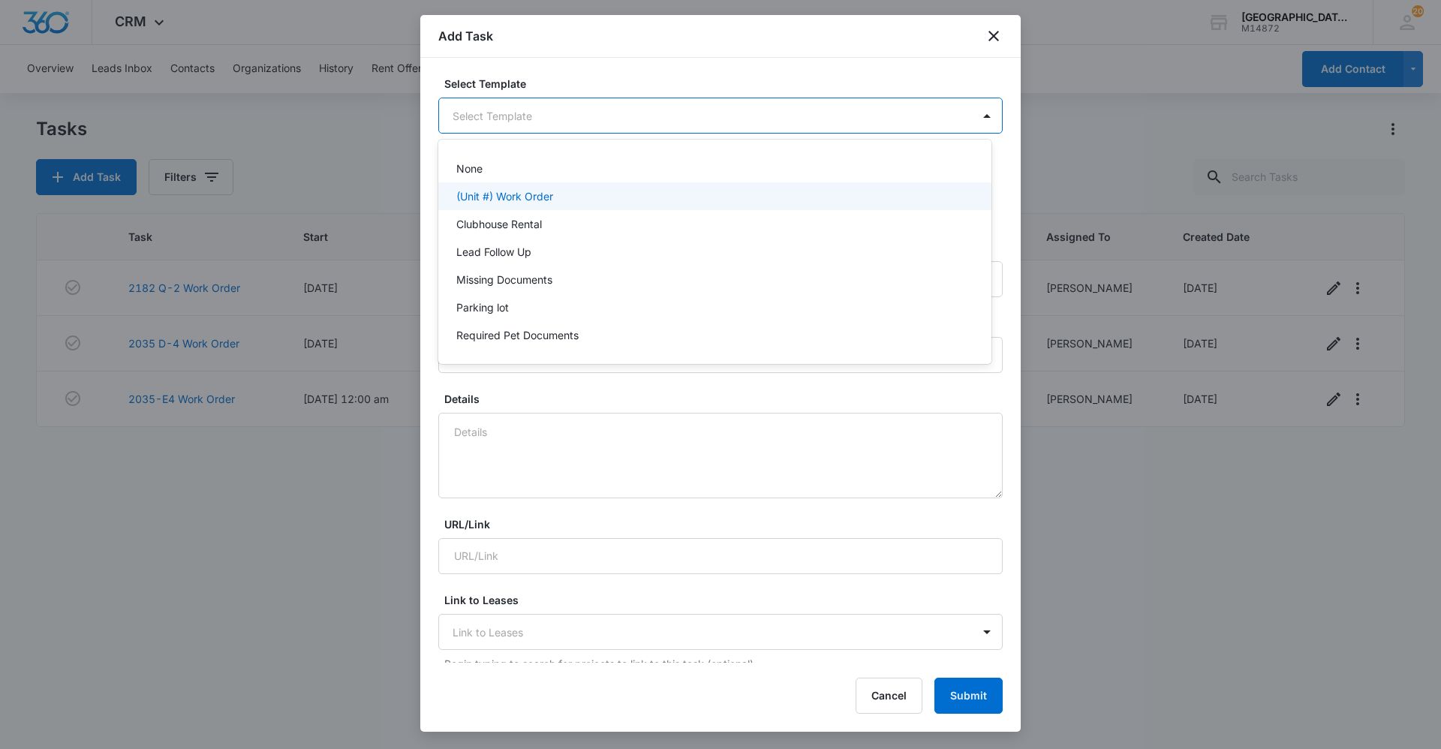
click at [633, 200] on div "(Unit #) Work Order" at bounding box center [713, 196] width 514 height 16
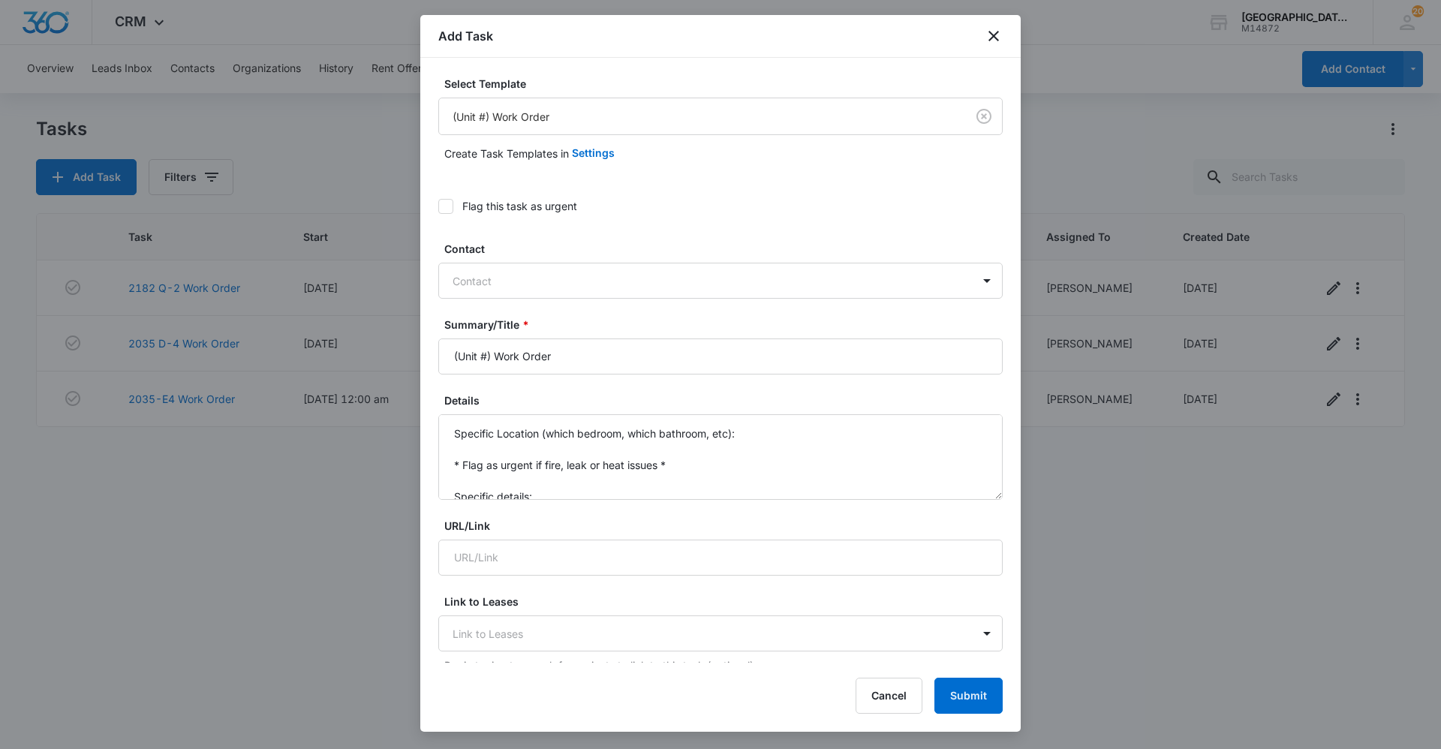
click at [455, 202] on label "Flag this task as urgent" at bounding box center [720, 206] width 564 height 16
click at [438, 206] on input "Flag this task as urgent" at bounding box center [438, 206] width 0 height 0
click at [495, 276] on div at bounding box center [711, 281] width 518 height 19
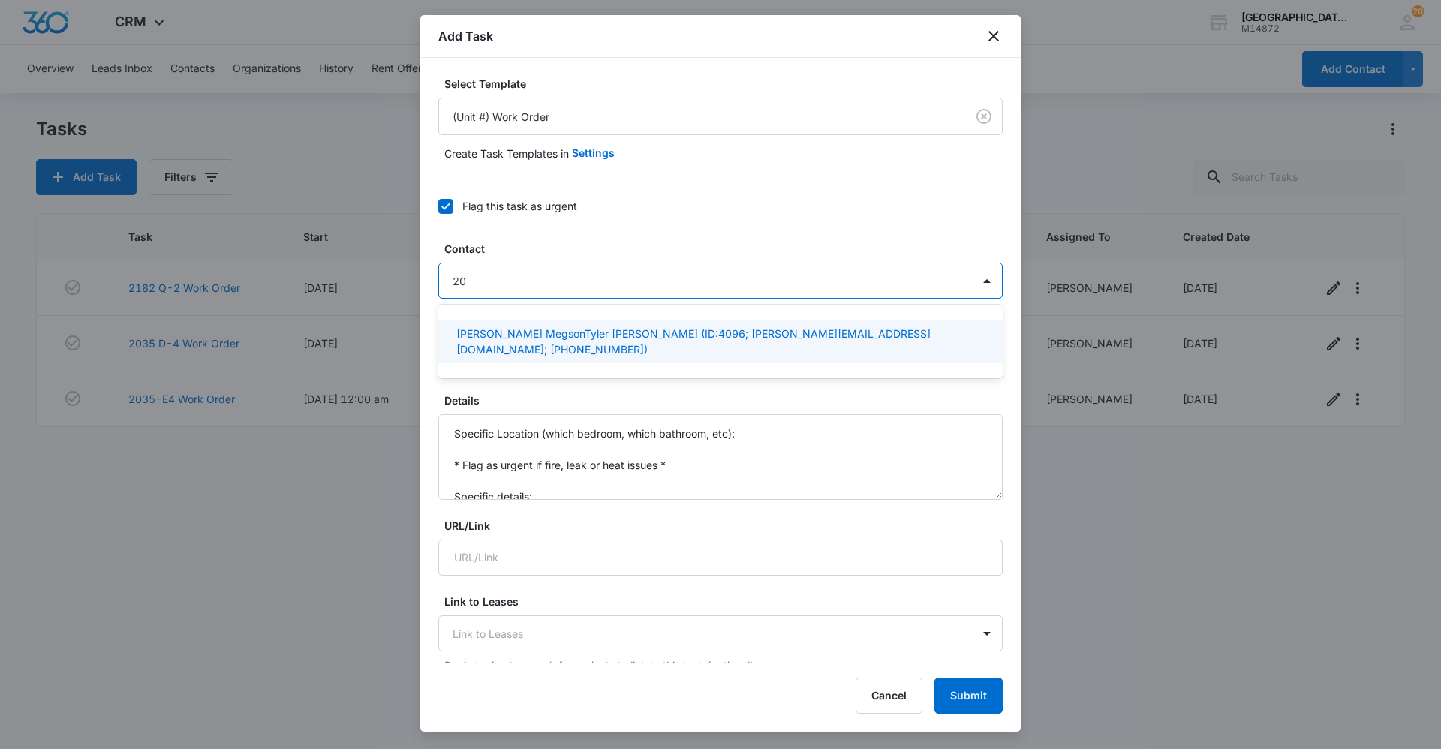
type input "2"
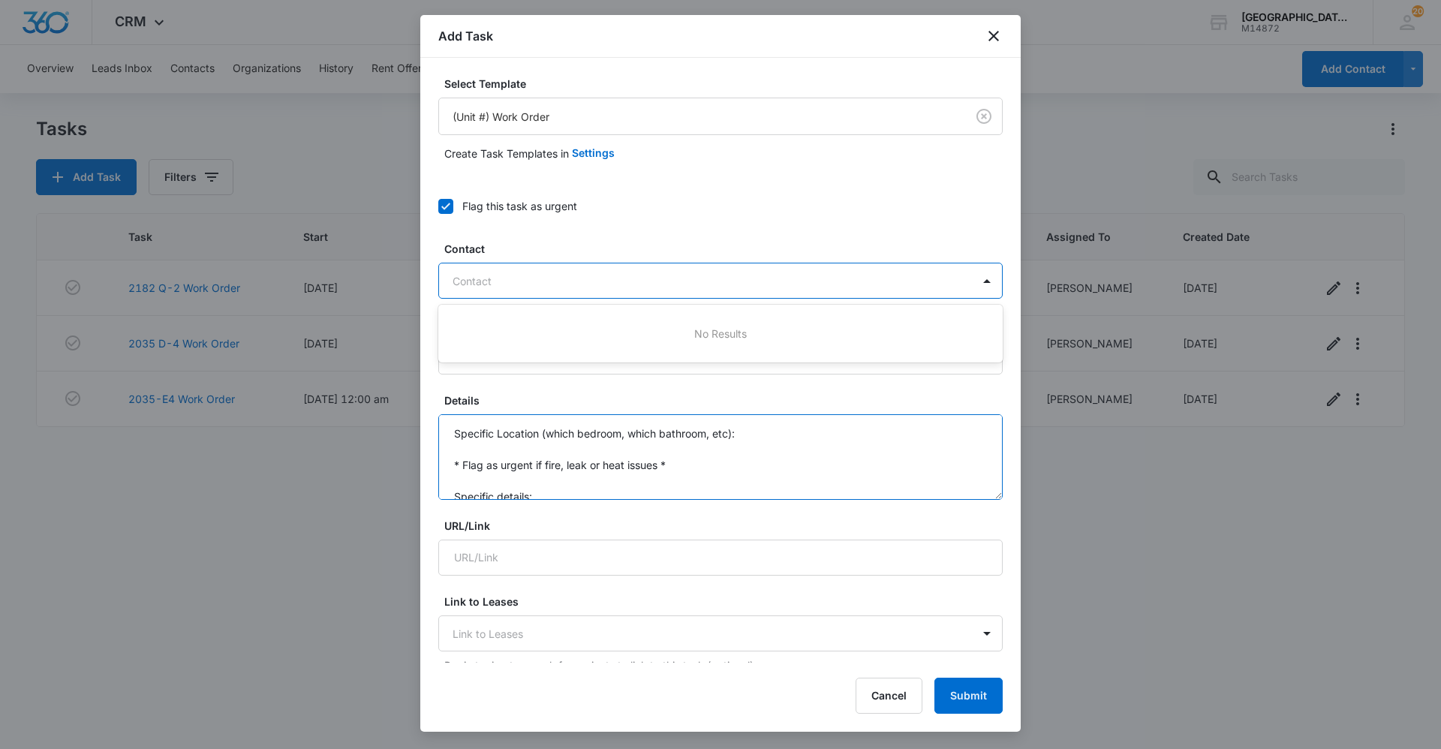
click at [758, 459] on textarea "Specific Location (which bedroom, which bathroom, etc): * Flag as urgent if fir…" at bounding box center [720, 457] width 564 height 86
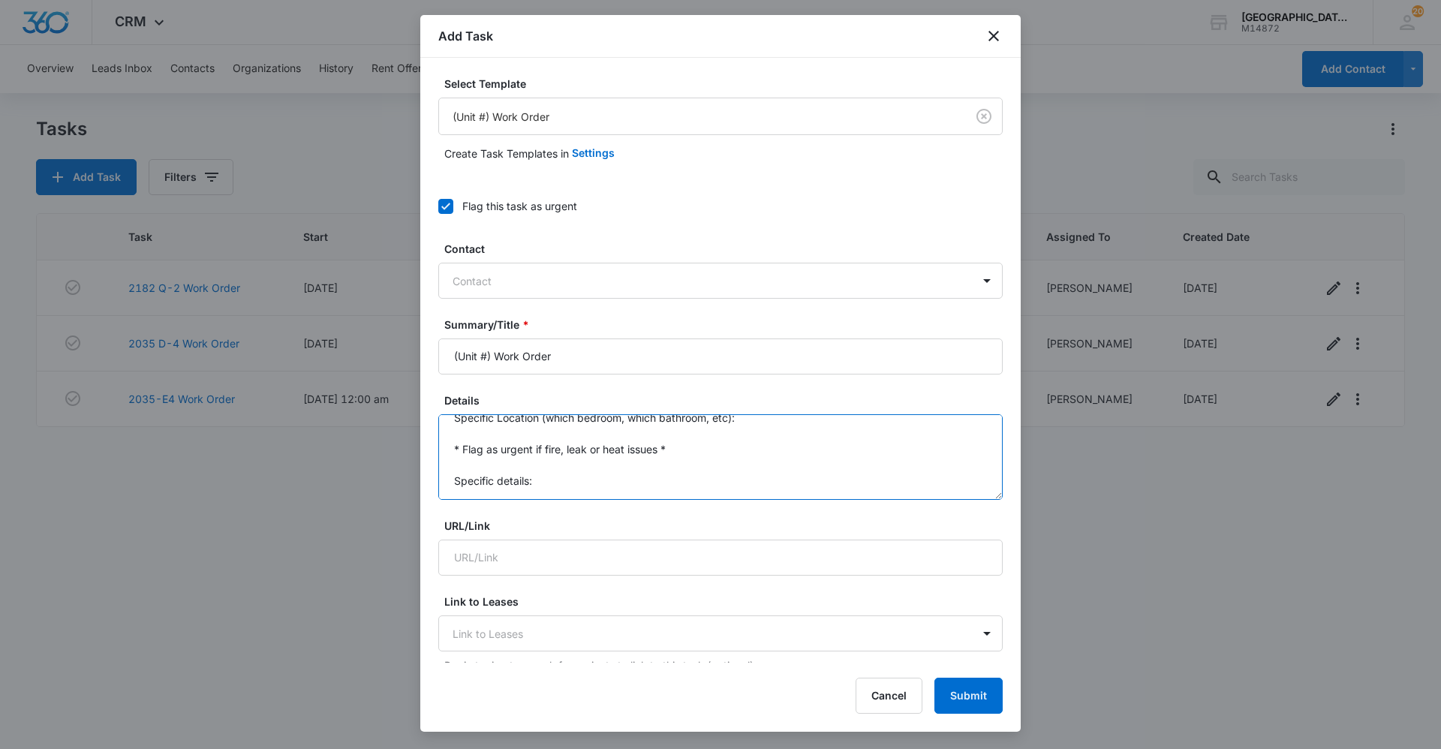
drag, startPoint x: 450, startPoint y: 429, endPoint x: 592, endPoint y: 539, distance: 179.2
click at [592, 539] on form "Select Template (Unit #) Work Order Create Task Templates in Settings Flag this…" at bounding box center [720, 760] width 564 height 1368
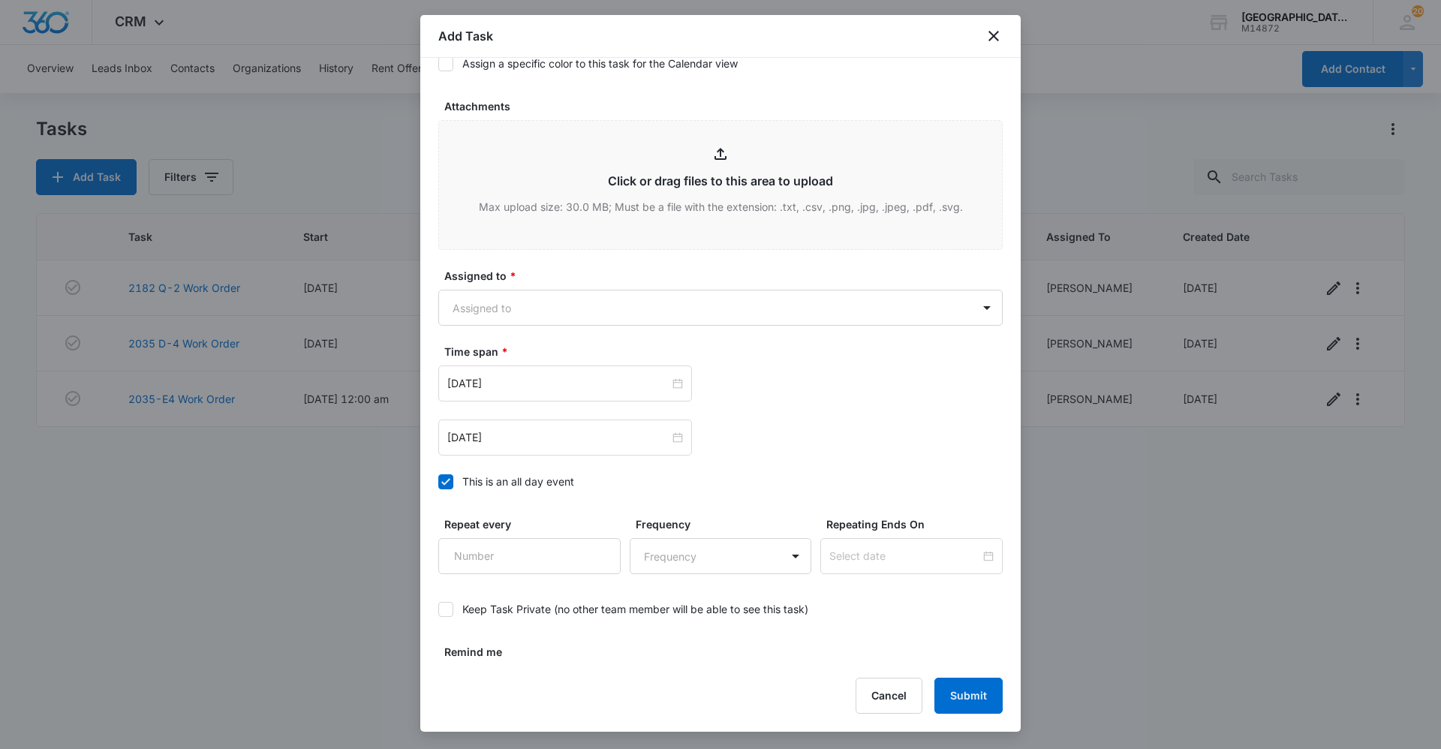
scroll to position [781, 0]
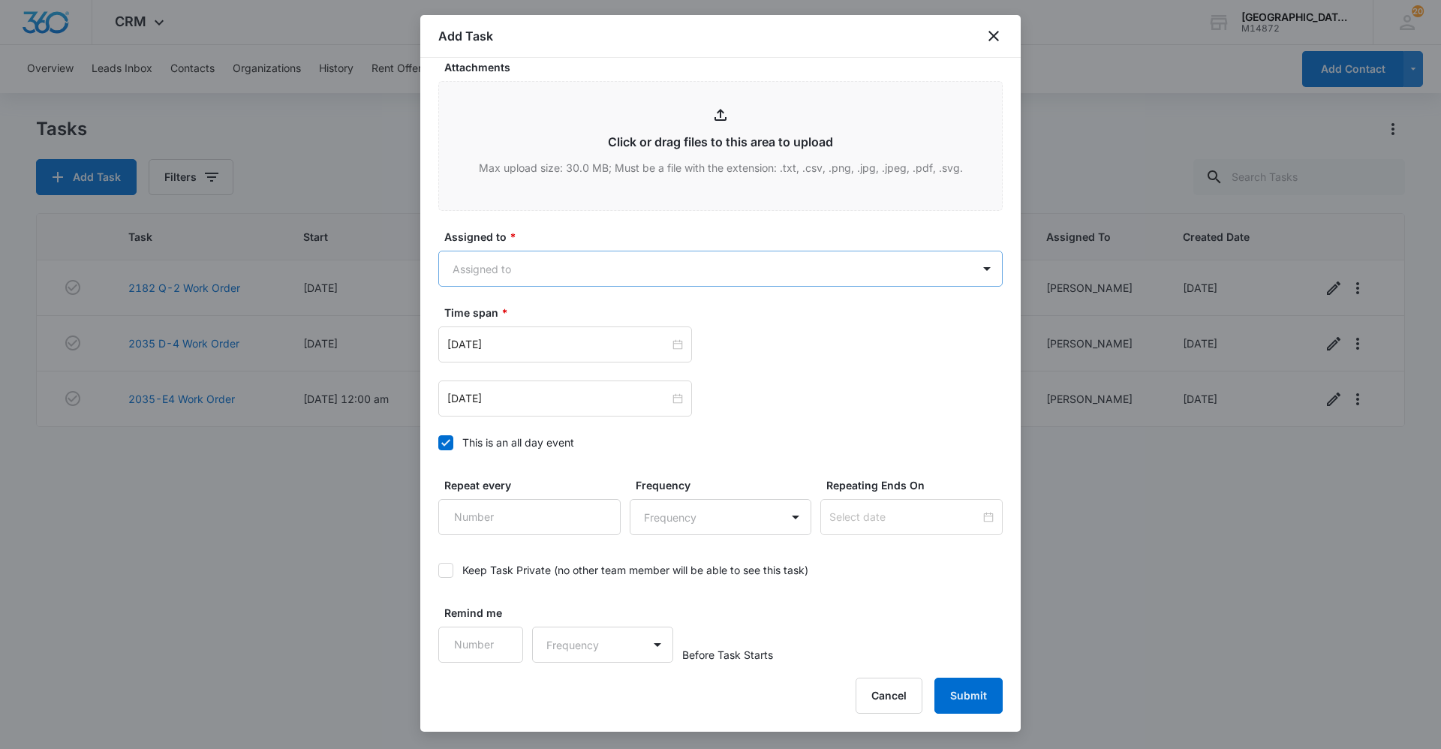
type textarea "Pipe Burst, they said they got home and there is water all over."
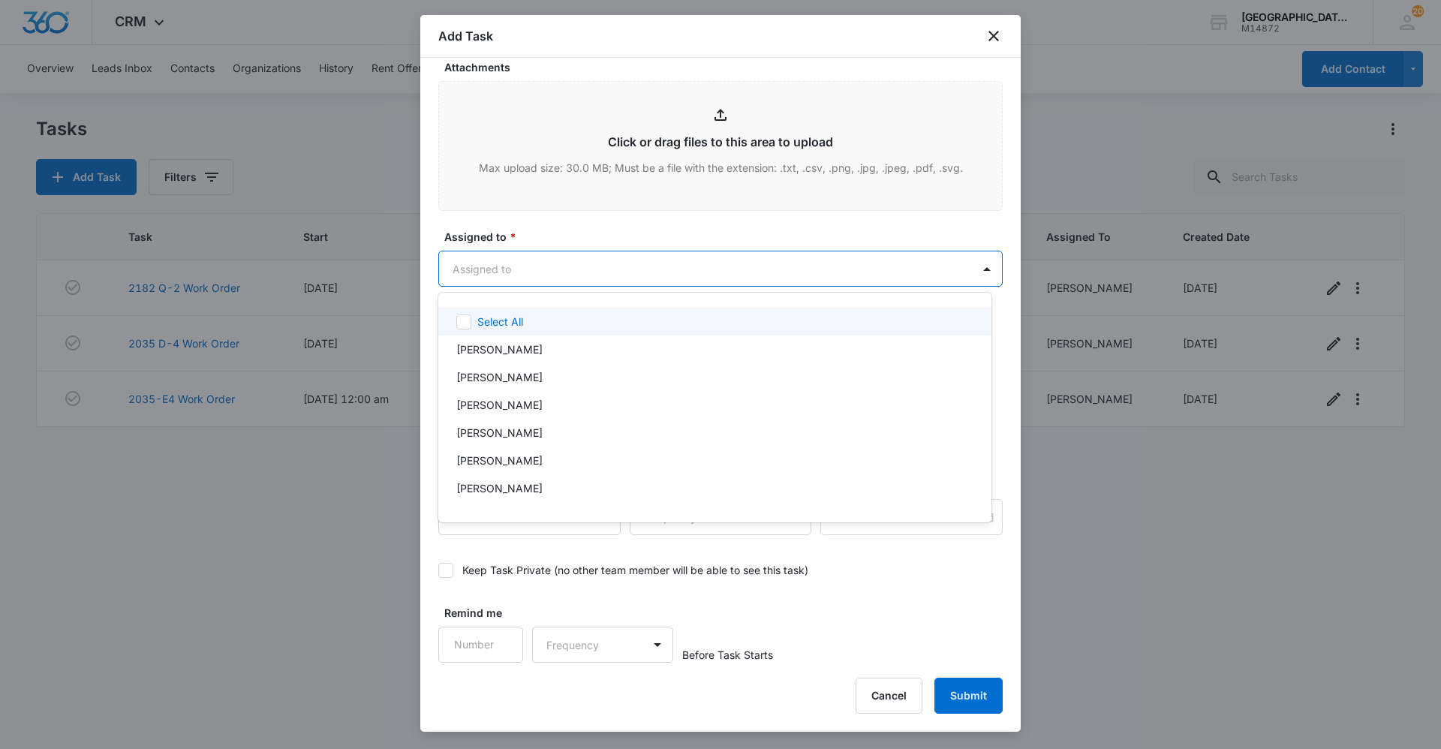
click at [520, 272] on body "CRM Apps Reputation Websites Forms CRM Email Social Content Ads Intelligence Fi…" at bounding box center [720, 374] width 1441 height 749
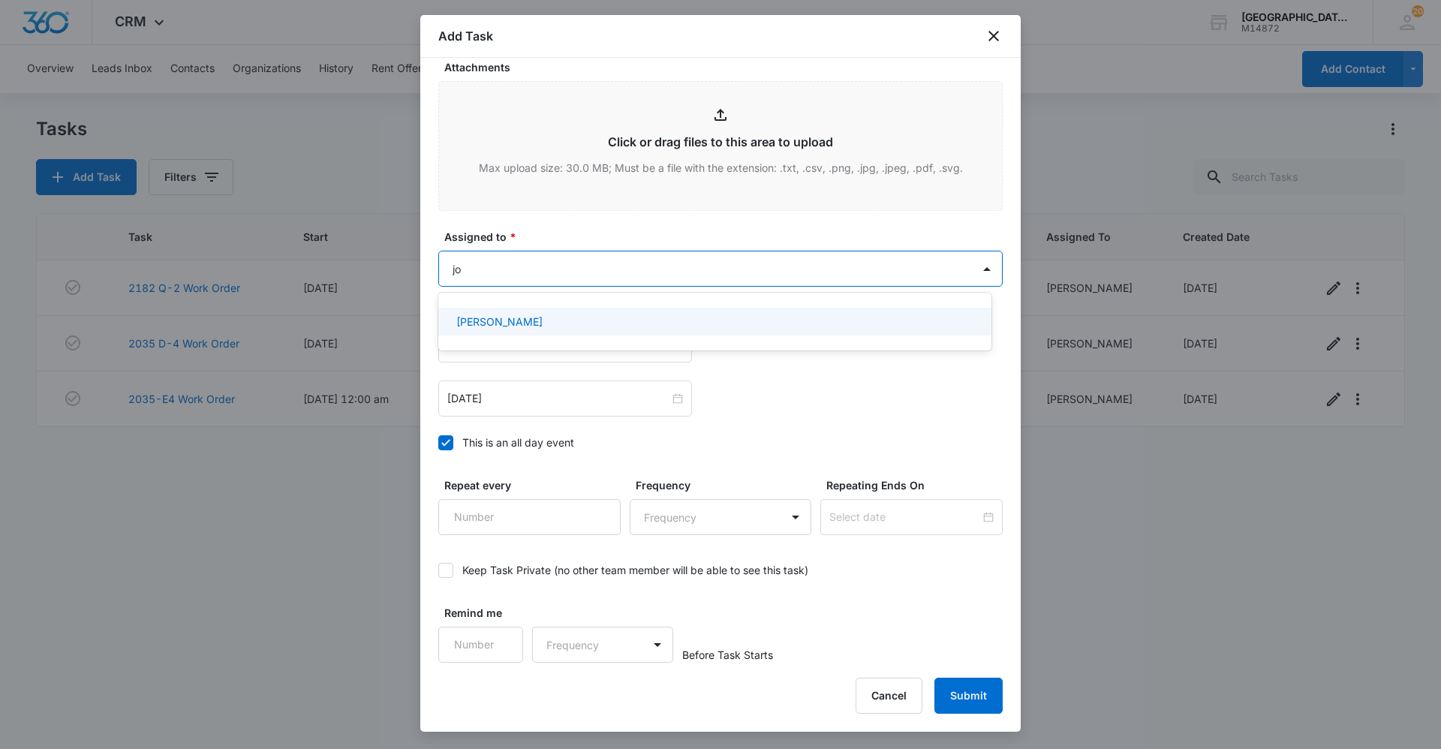
type input "[PERSON_NAME]"
click at [529, 314] on p "[PERSON_NAME]" at bounding box center [499, 322] width 86 height 16
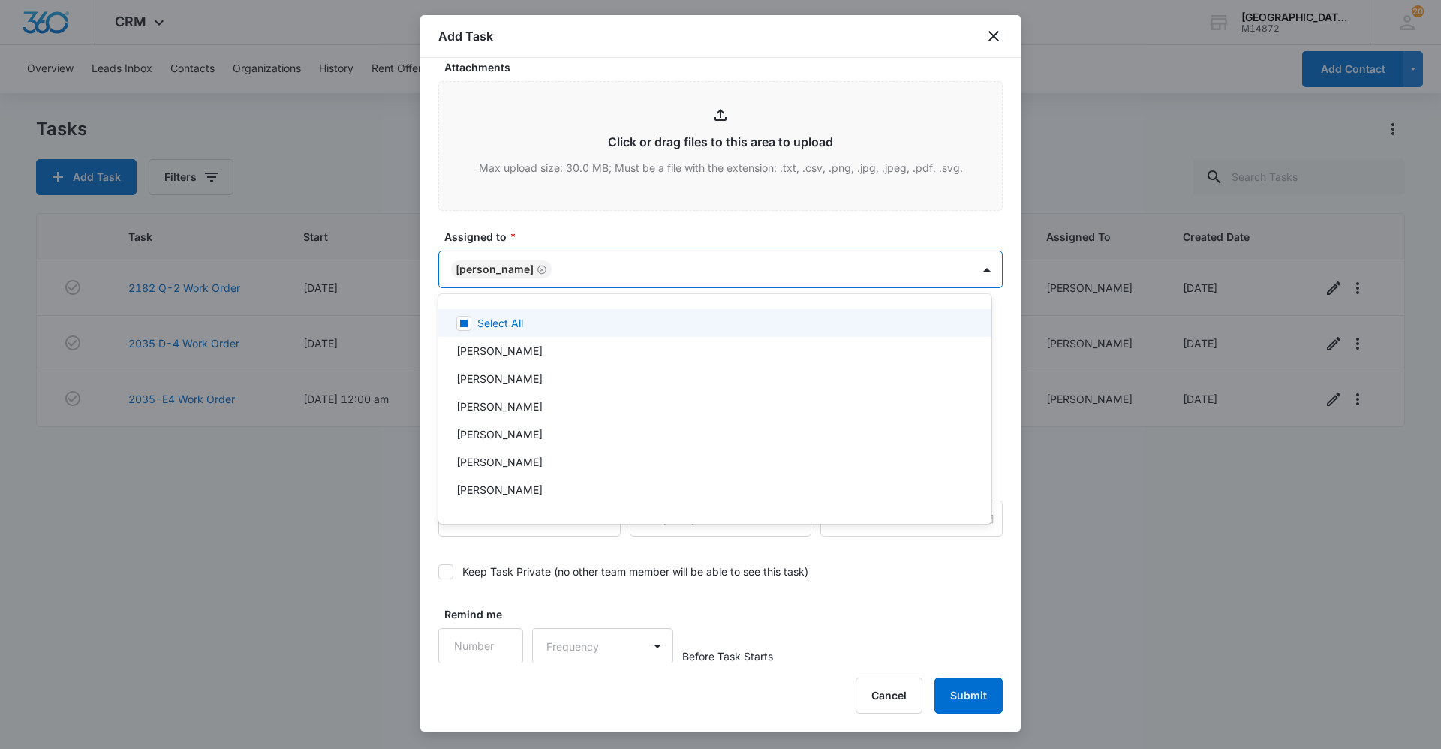
click at [624, 216] on div at bounding box center [720, 374] width 1441 height 749
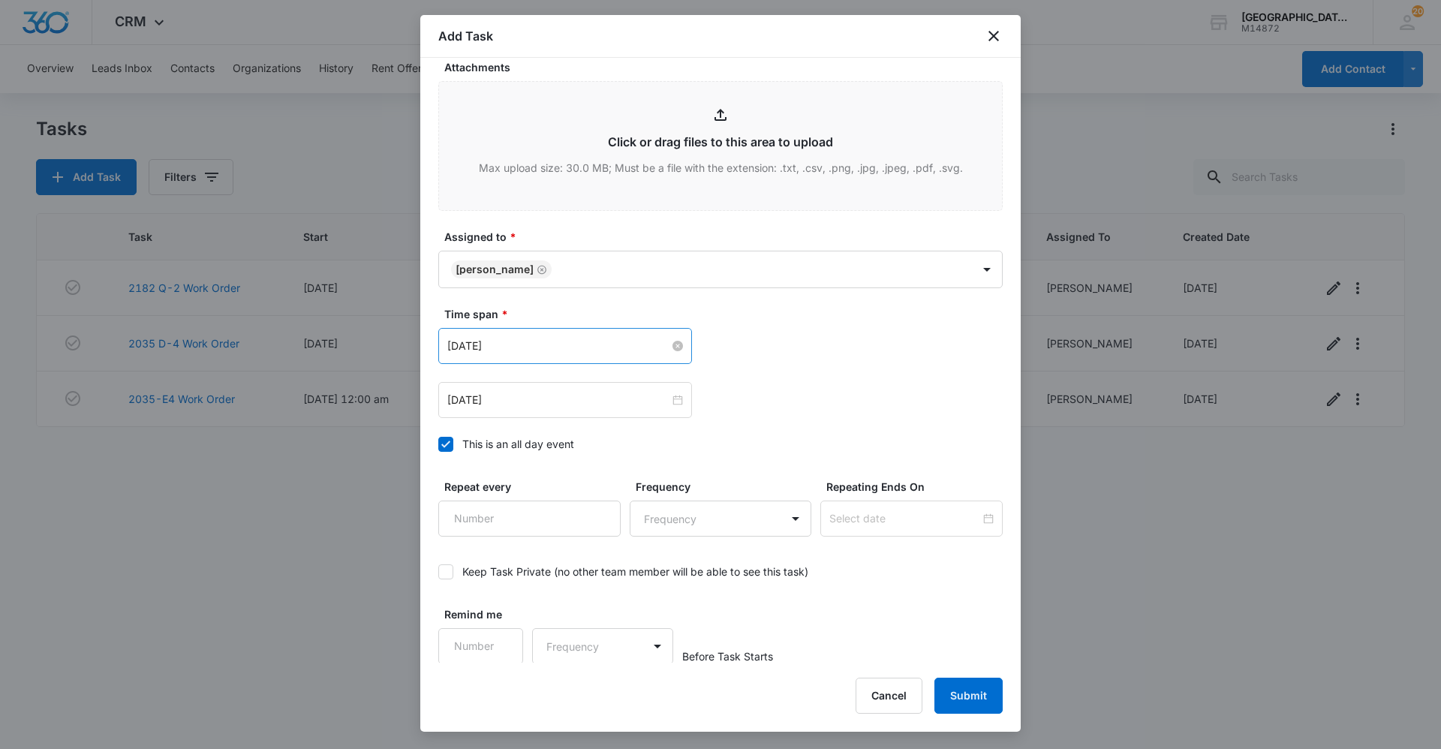
click at [605, 343] on input "[DATE]" at bounding box center [558, 346] width 222 height 17
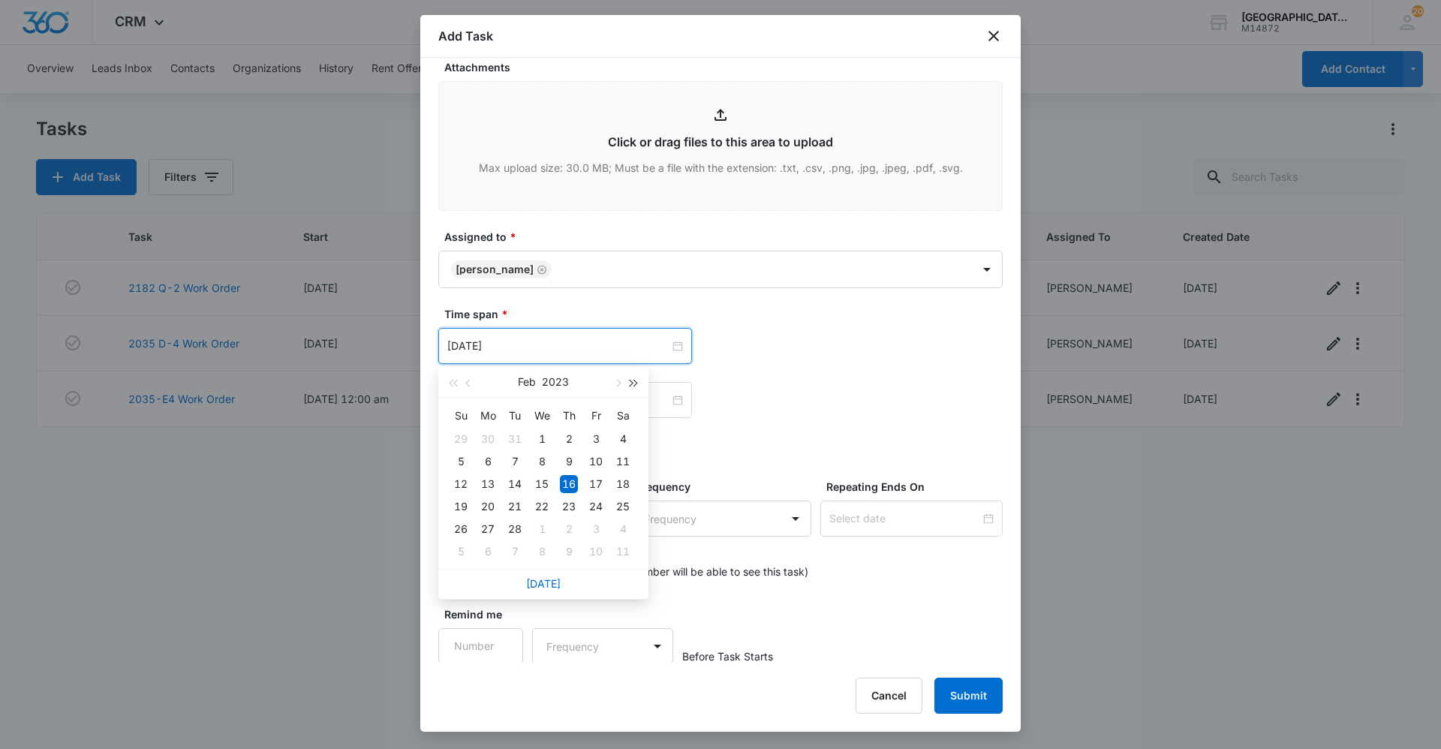
click at [633, 381] on span "button" at bounding box center [634, 384] width 8 height 8
click at [618, 383] on span "button" at bounding box center [617, 384] width 8 height 8
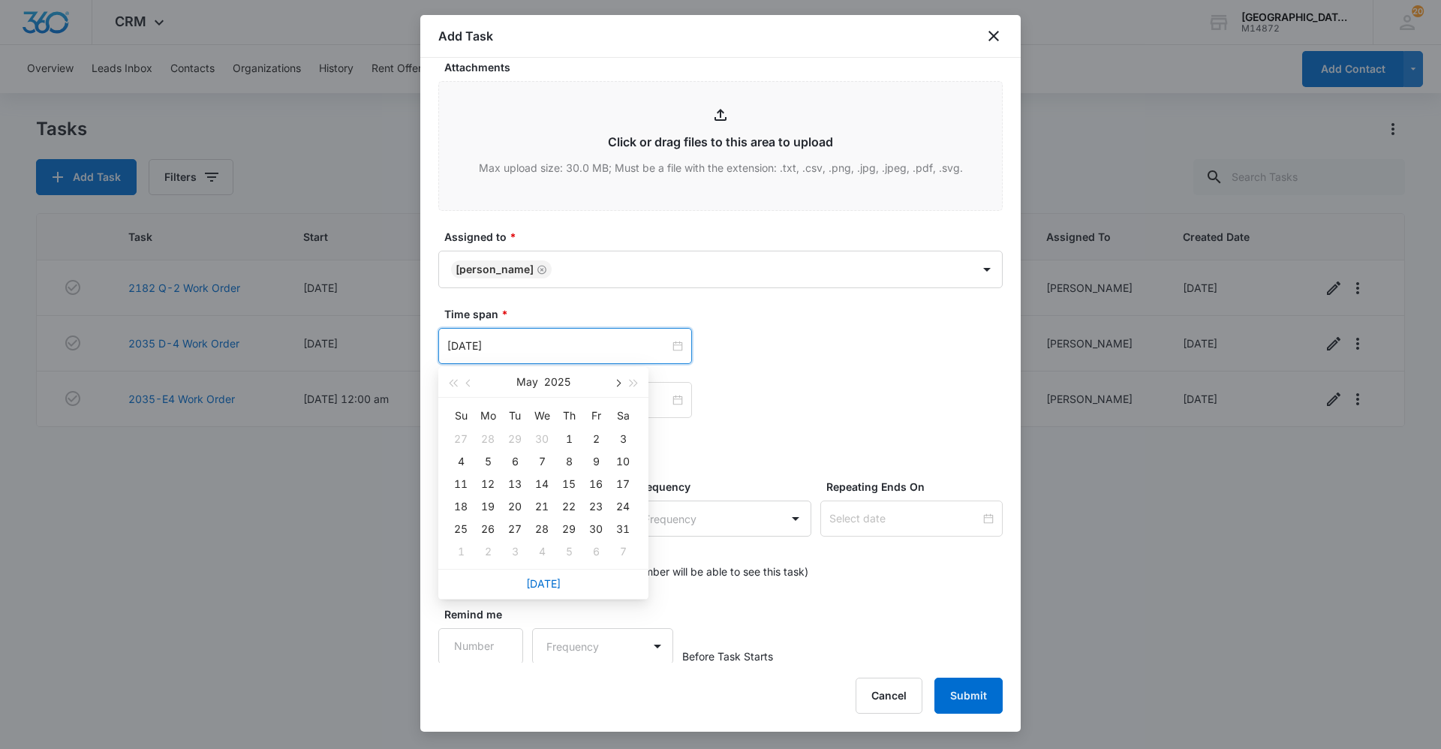
click at [618, 383] on span "button" at bounding box center [617, 384] width 8 height 8
type input "[DATE]"
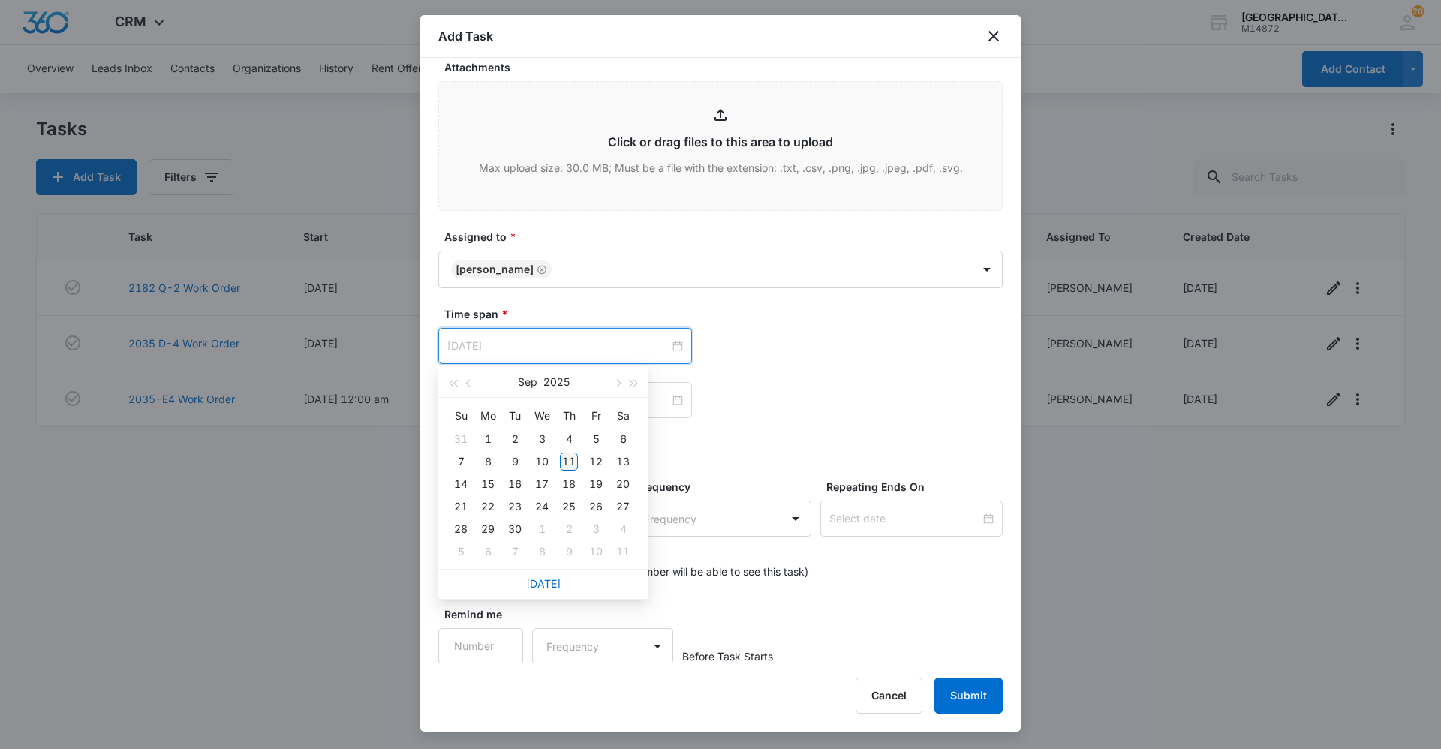
click at [566, 455] on div "11" at bounding box center [569, 461] width 18 height 18
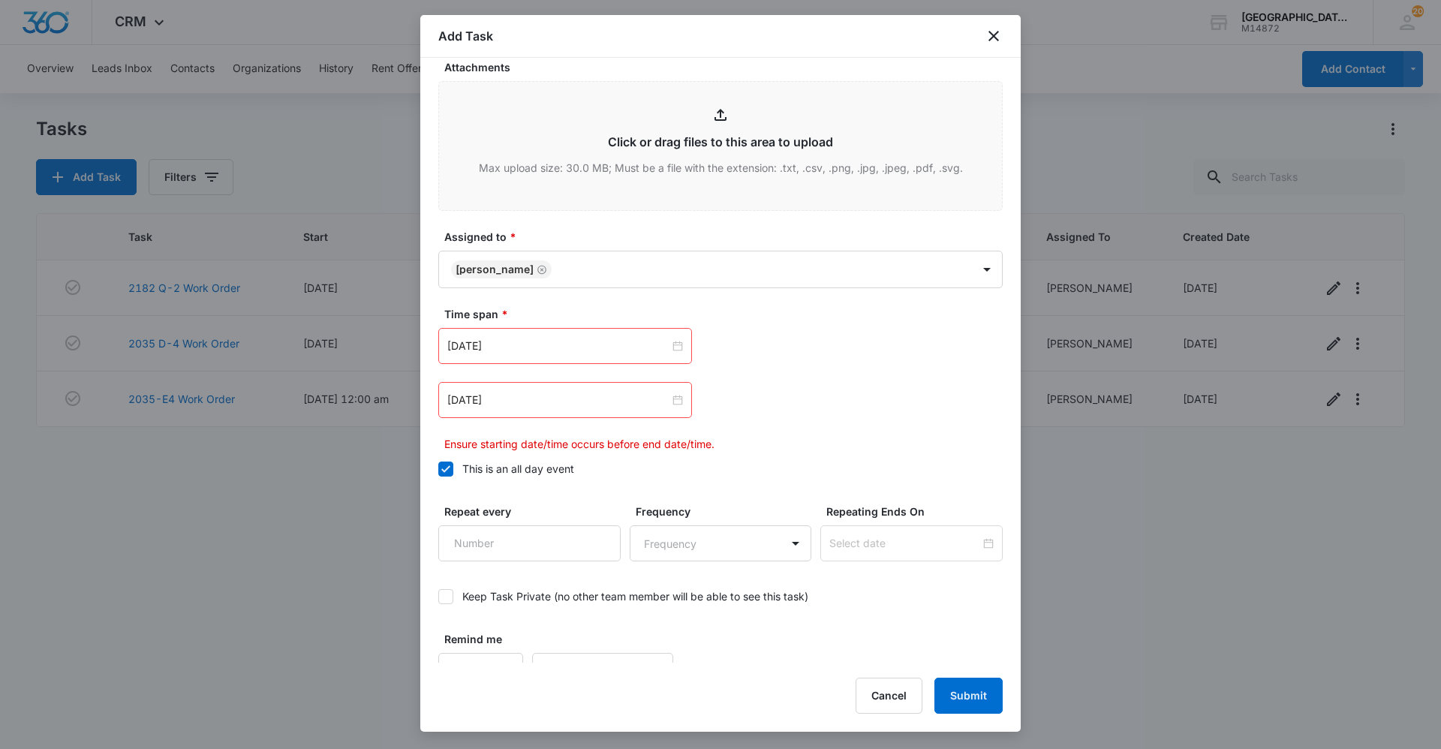
click at [846, 335] on div "[DATE] [DATE] Su Mo Tu We Th Fr Sa 31 1 2 3 4 5 6 7 8 9 10 11 12 13 14 15 16 17…" at bounding box center [720, 346] width 564 height 36
click at [603, 401] on input "[DATE]" at bounding box center [558, 400] width 222 height 17
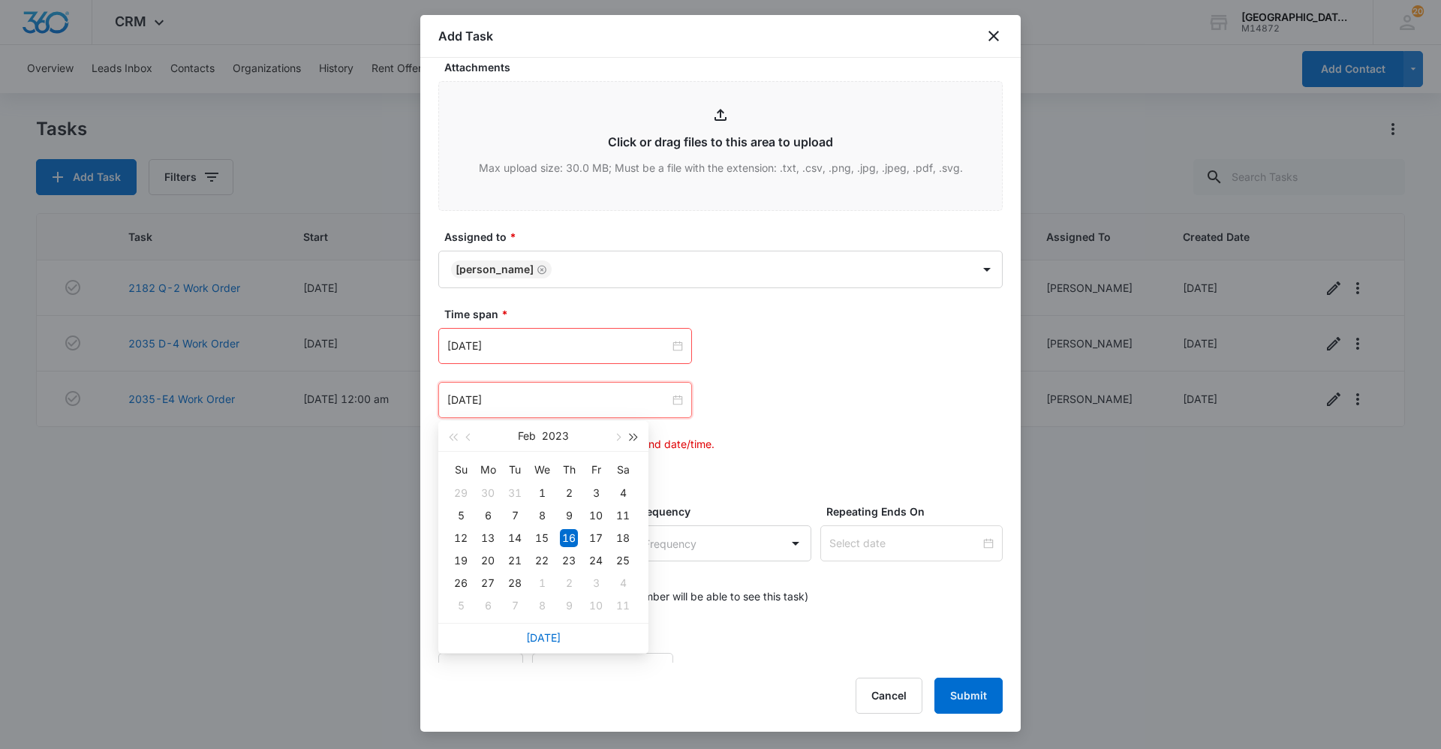
click at [636, 431] on button "button" at bounding box center [634, 436] width 17 height 30
click at [634, 435] on span "button" at bounding box center [634, 438] width 8 height 8
click at [633, 432] on button "button" at bounding box center [634, 436] width 17 height 30
click at [447, 443] on button "button" at bounding box center [452, 436] width 17 height 30
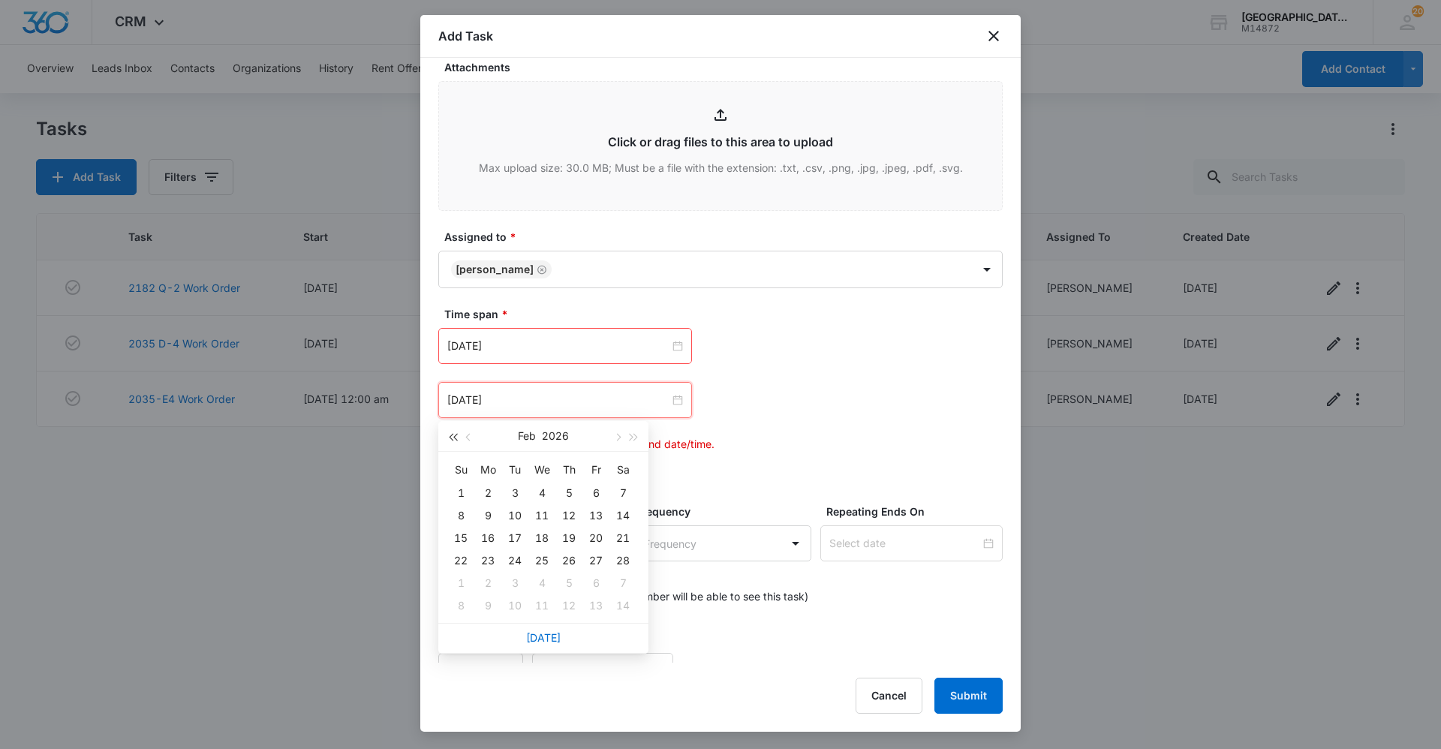
click at [447, 443] on button "button" at bounding box center [452, 436] width 17 height 30
click at [633, 429] on button "button" at bounding box center [634, 436] width 17 height 30
click at [624, 435] on button "button" at bounding box center [617, 436] width 17 height 30
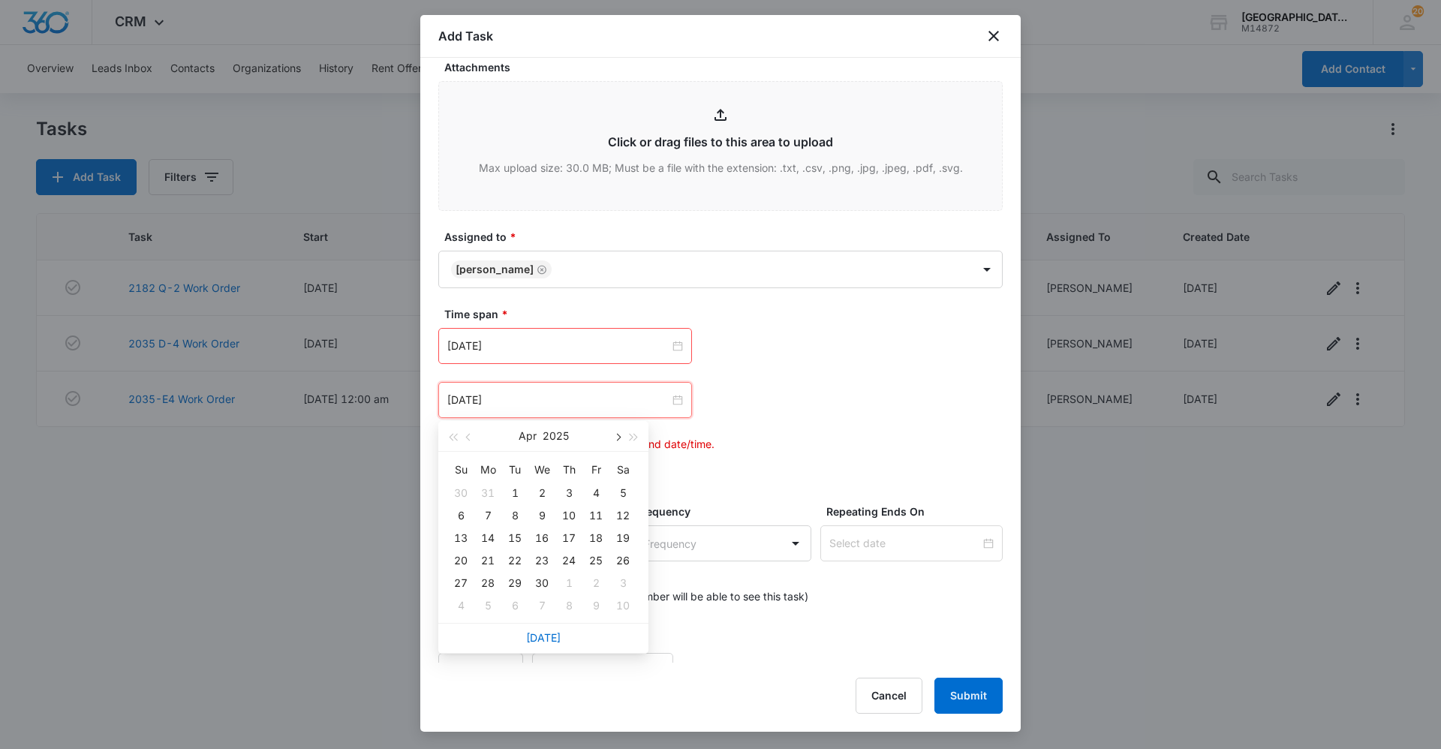
click at [624, 435] on button "button" at bounding box center [617, 436] width 17 height 30
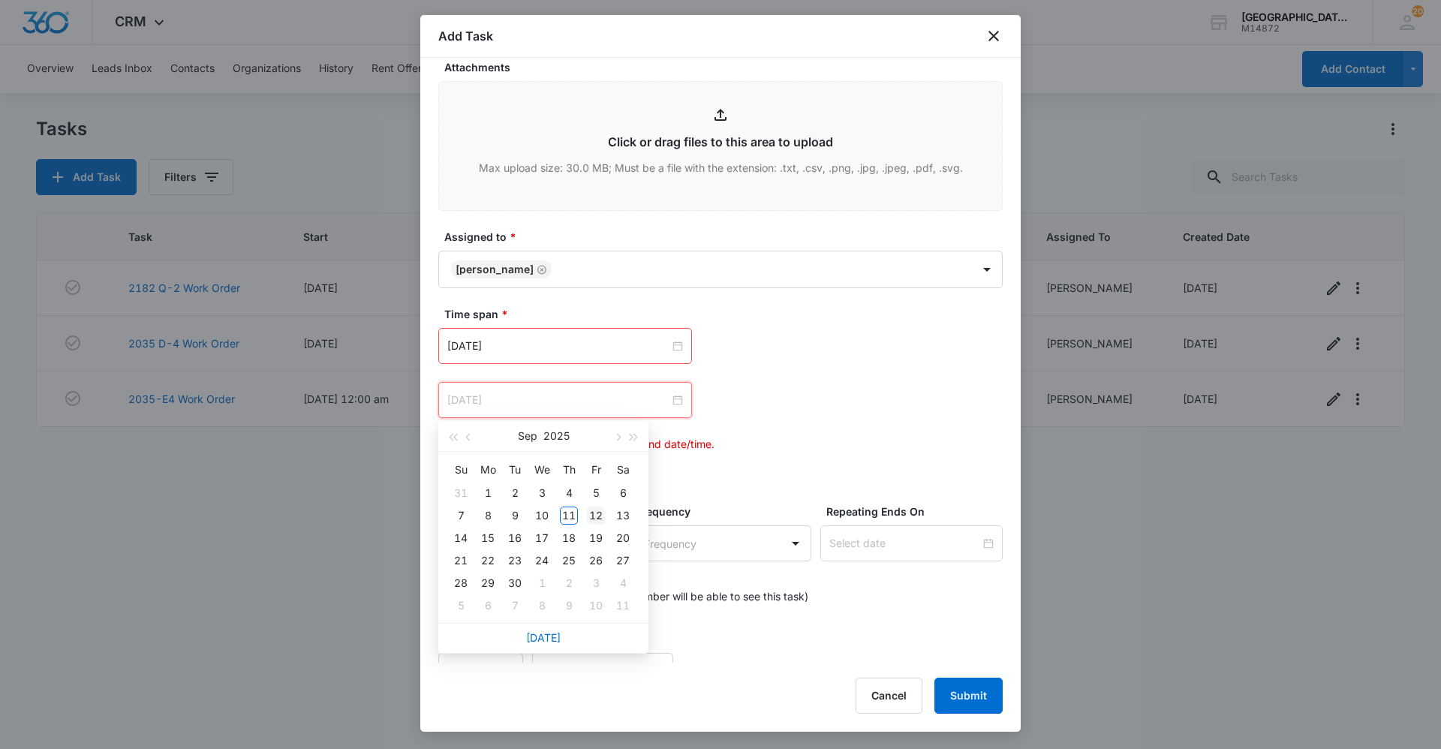
type input "[DATE]"
click at [601, 514] on div "12" at bounding box center [596, 515] width 18 height 18
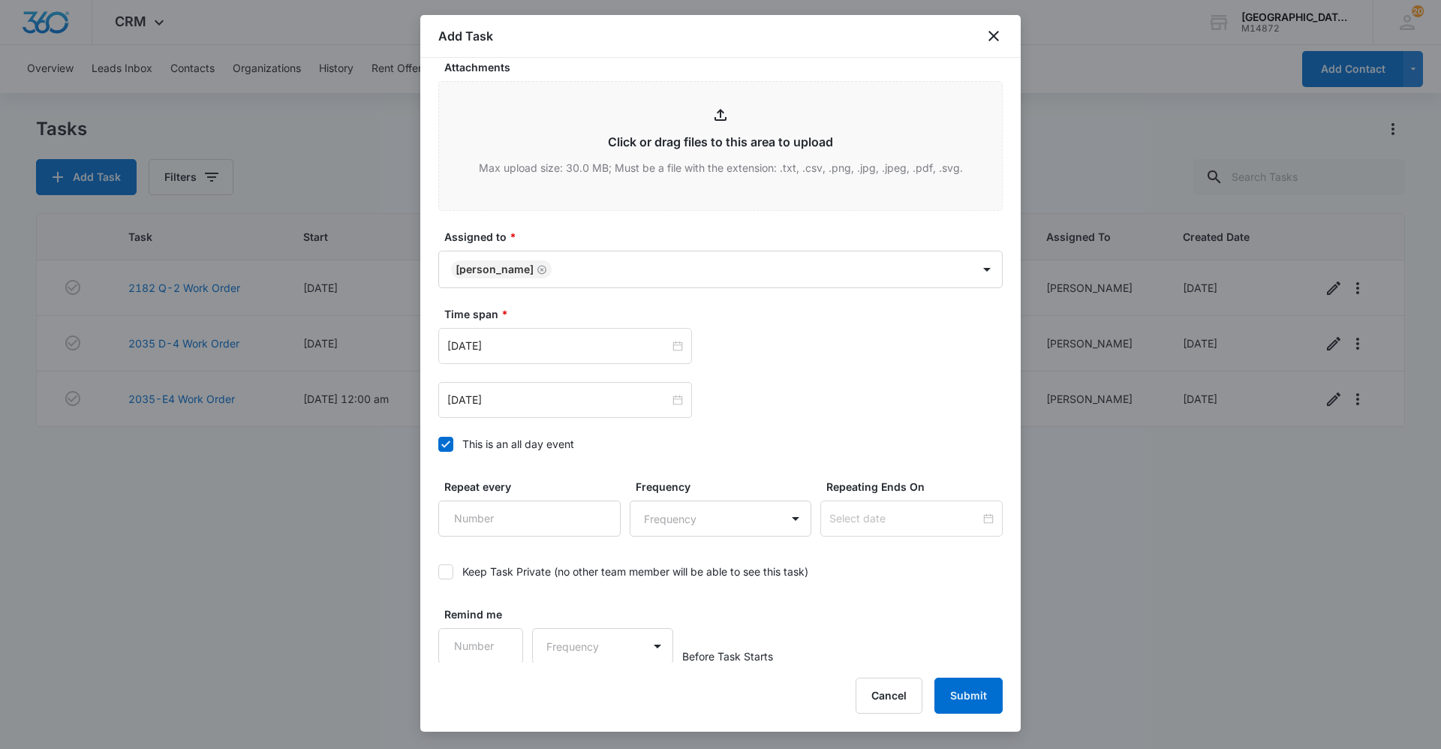
click at [867, 359] on div "[DATE] [DATE] Su Mo Tu We Th Fr Sa 31 1 2 3 4 5 6 7 8 9 10 11 12 13 14 15 16 17…" at bounding box center [720, 346] width 564 height 36
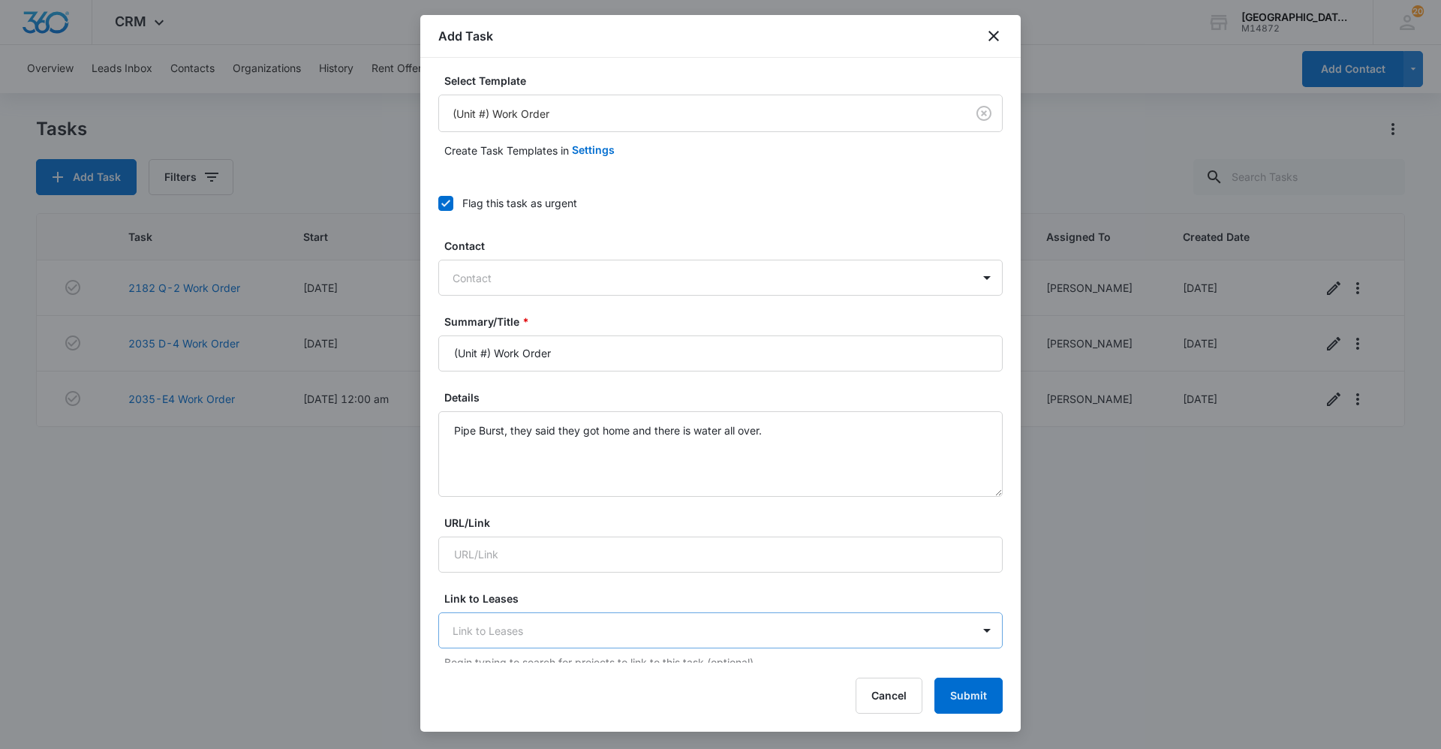
scroll to position [0, 0]
drag, startPoint x: 493, startPoint y: 359, endPoint x: 359, endPoint y: 345, distance: 134.3
click at [368, 337] on body "CRM Apps Reputation Websites Forms CRM Email Social Content Ads Intelligence Fi…" at bounding box center [720, 374] width 1441 height 749
type input "2035 S-5 Work Order"
click at [619, 389] on form "Select Template (Unit #) Work Order Create Task Templates in Settings Flag this…" at bounding box center [720, 760] width 564 height 1369
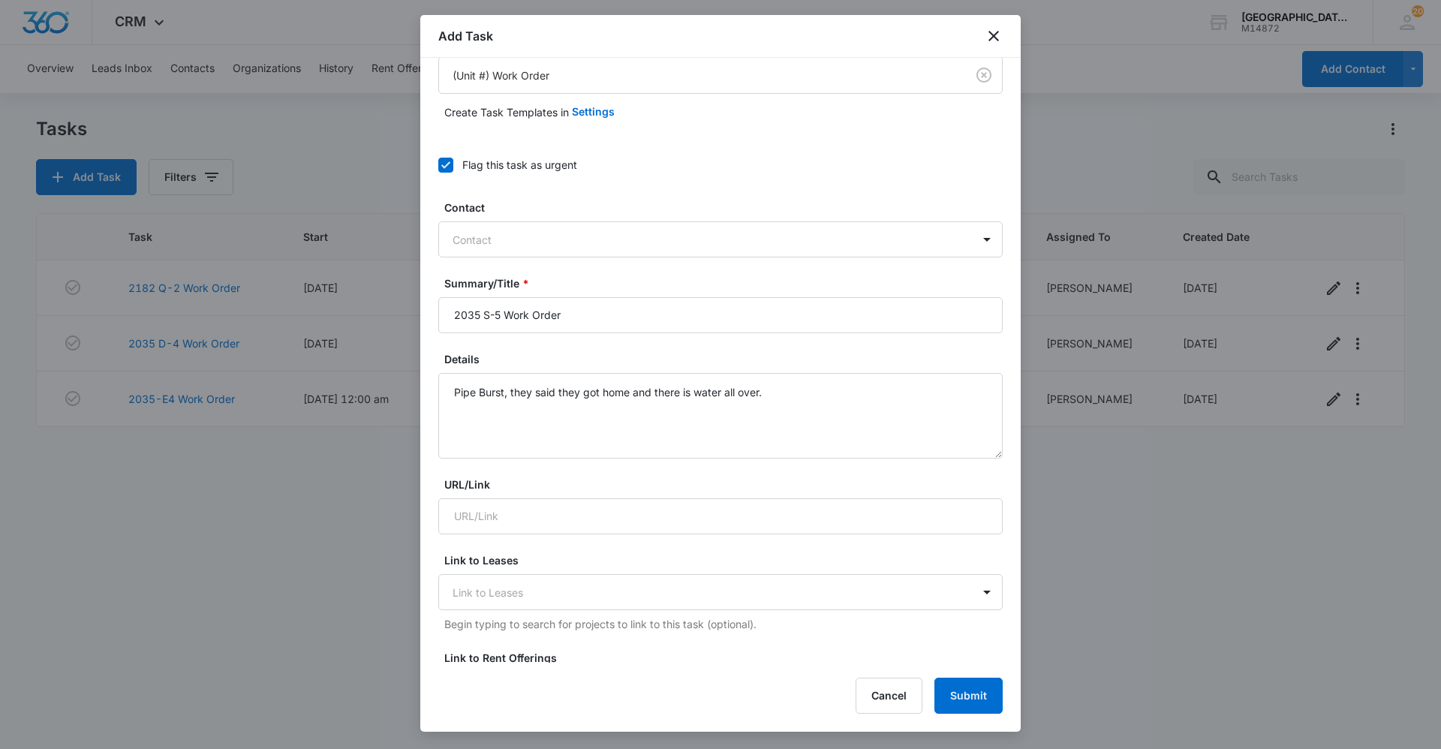
scroll to position [75, 0]
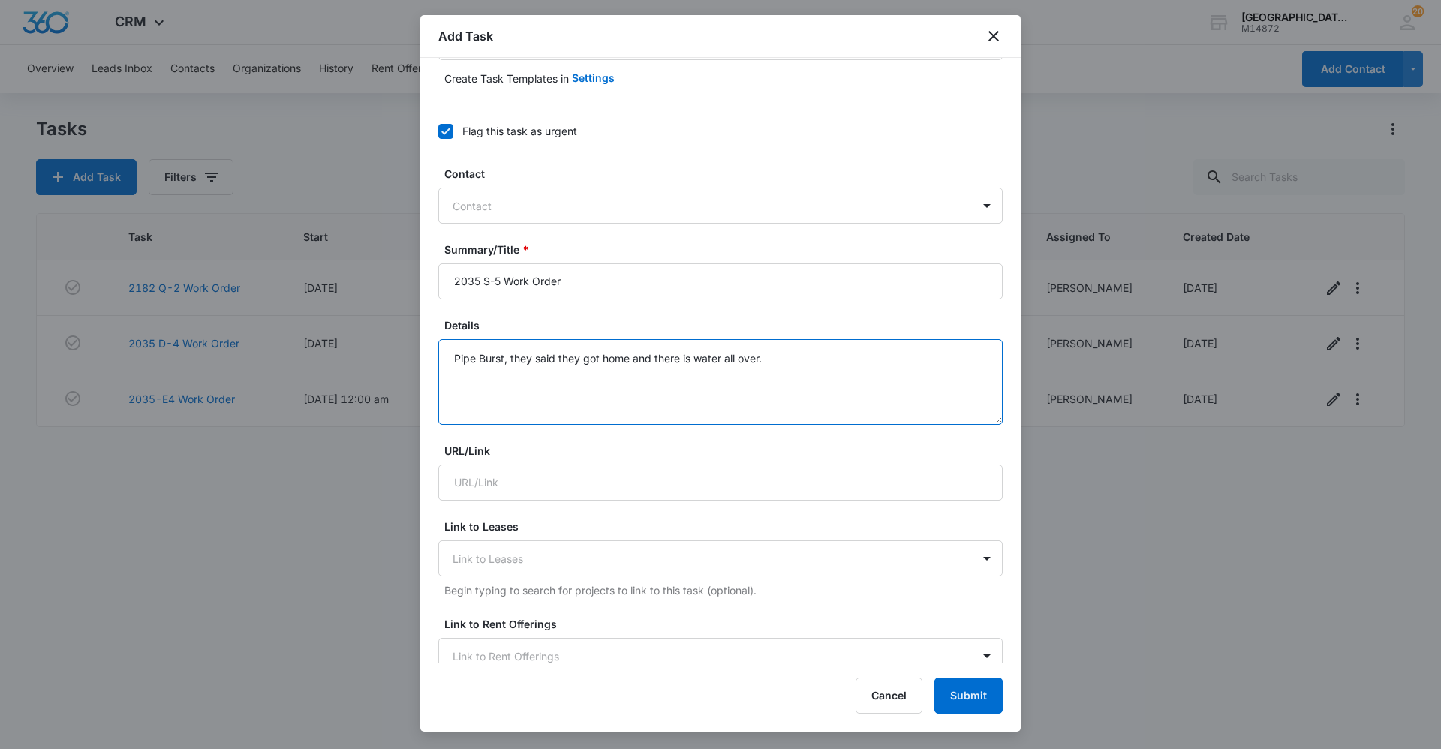
click at [457, 358] on textarea "Pipe Burst, they said they got home and there is water all over." at bounding box center [720, 382] width 564 height 86
click at [704, 365] on textarea "Tenant just called and they think a Pipe Burst, they said they got home and the…" at bounding box center [720, 382] width 564 height 86
click at [630, 359] on textarea "Tenant just called and they think a Pipe Burst, they said they got home and the…" at bounding box center [720, 382] width 564 height 86
click at [653, 357] on textarea "Tenant just called and they think a pipe Burst, they said they got home and the…" at bounding box center [720, 382] width 564 height 86
click at [787, 359] on textarea "Tenant just called and they think a pipe burst, they said they got home and the…" at bounding box center [720, 382] width 564 height 86
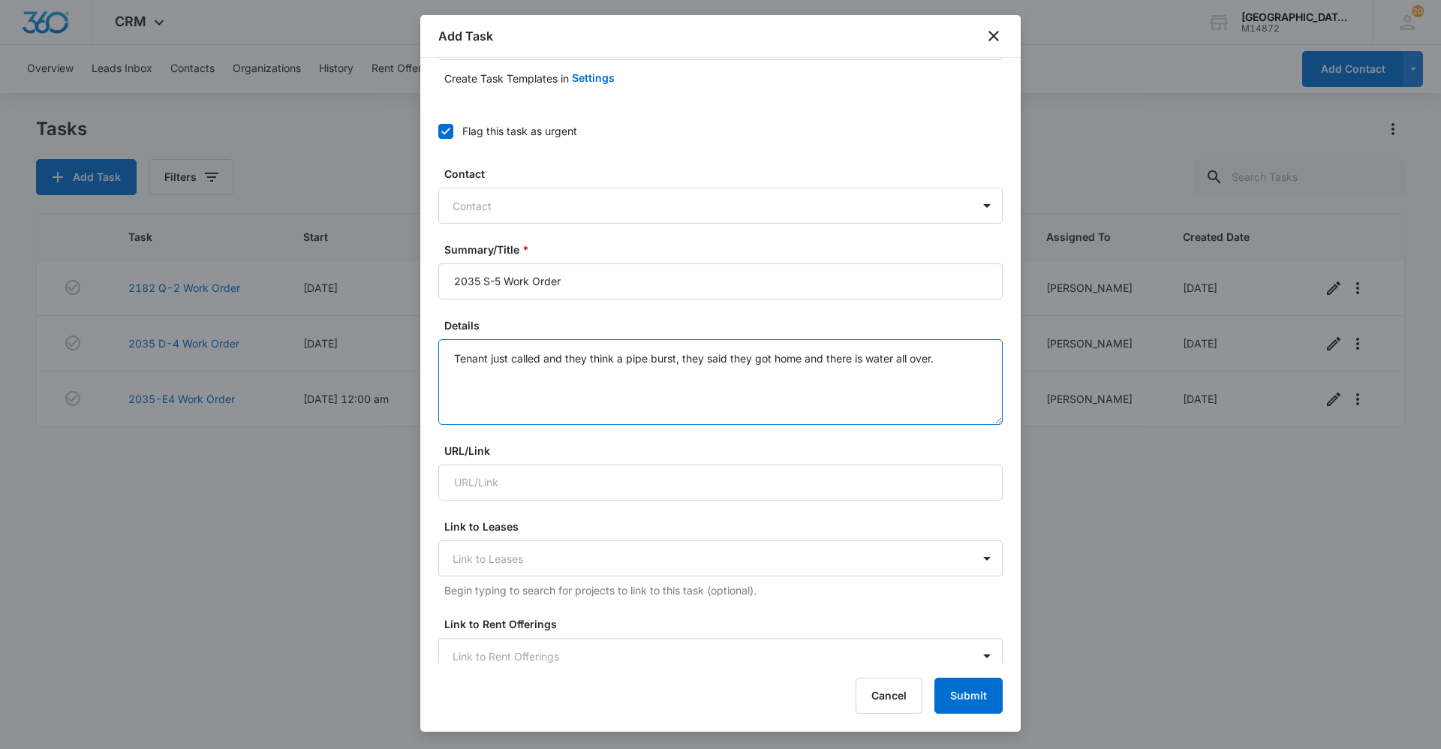
click at [901, 362] on textarea "Tenant just called and they think a pipe burst, they said they got home and the…" at bounding box center [720, 382] width 564 height 86
click at [951, 356] on textarea "Tenant just called and they think a pipe burst, they said they got home and the…" at bounding box center [720, 382] width 564 height 86
click at [757, 359] on textarea "Tenant just called and they think a pipe burst, they said they got home and the…" at bounding box center [720, 382] width 564 height 86
click at [979, 358] on textarea "Tenant just called and they think a pipe burst, they said they just got home an…" at bounding box center [720, 382] width 564 height 86
type textarea "Tenant just called and they think a pipe burst, they said they just got home an…"
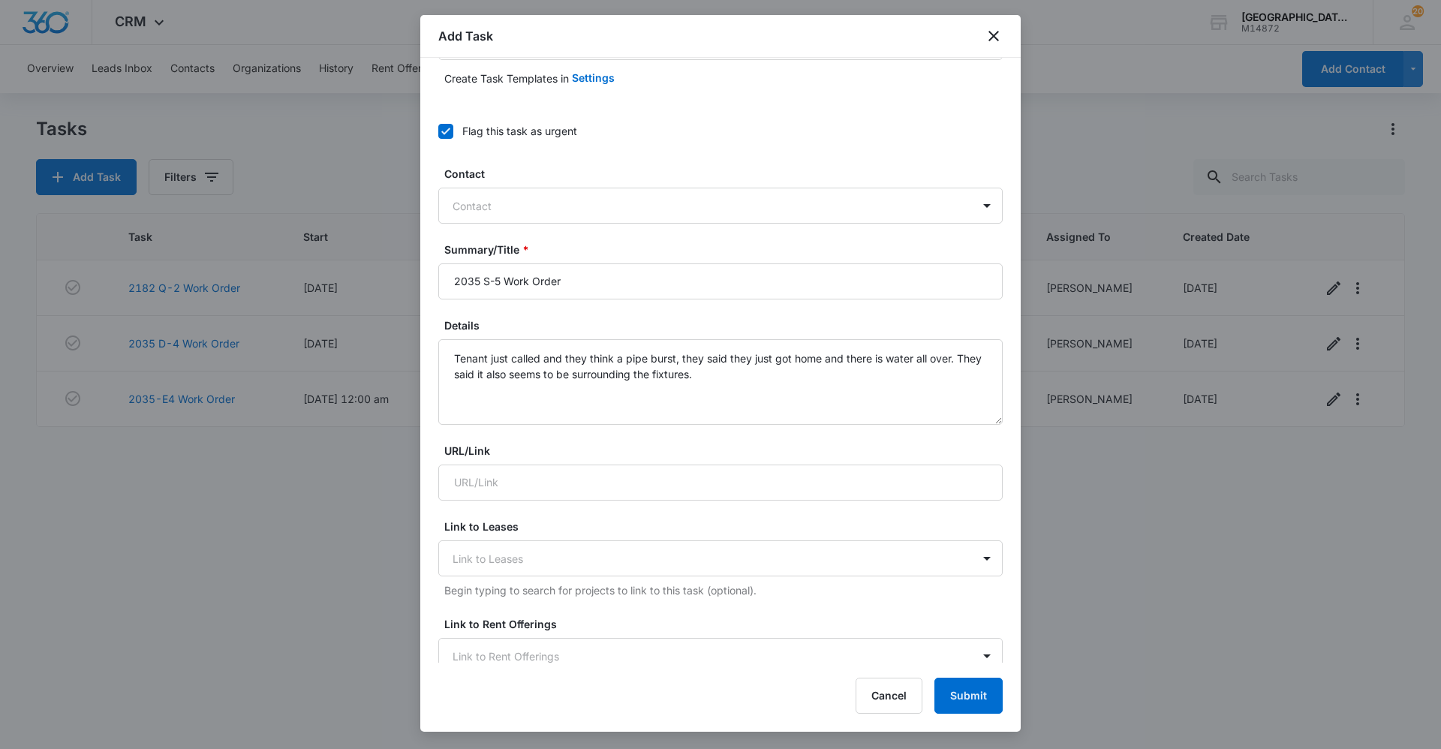
click at [691, 323] on label "Details" at bounding box center [726, 325] width 564 height 16
click at [691, 339] on textarea "Tenant just called and they think a pipe burst, they said they just got home an…" at bounding box center [720, 382] width 564 height 86
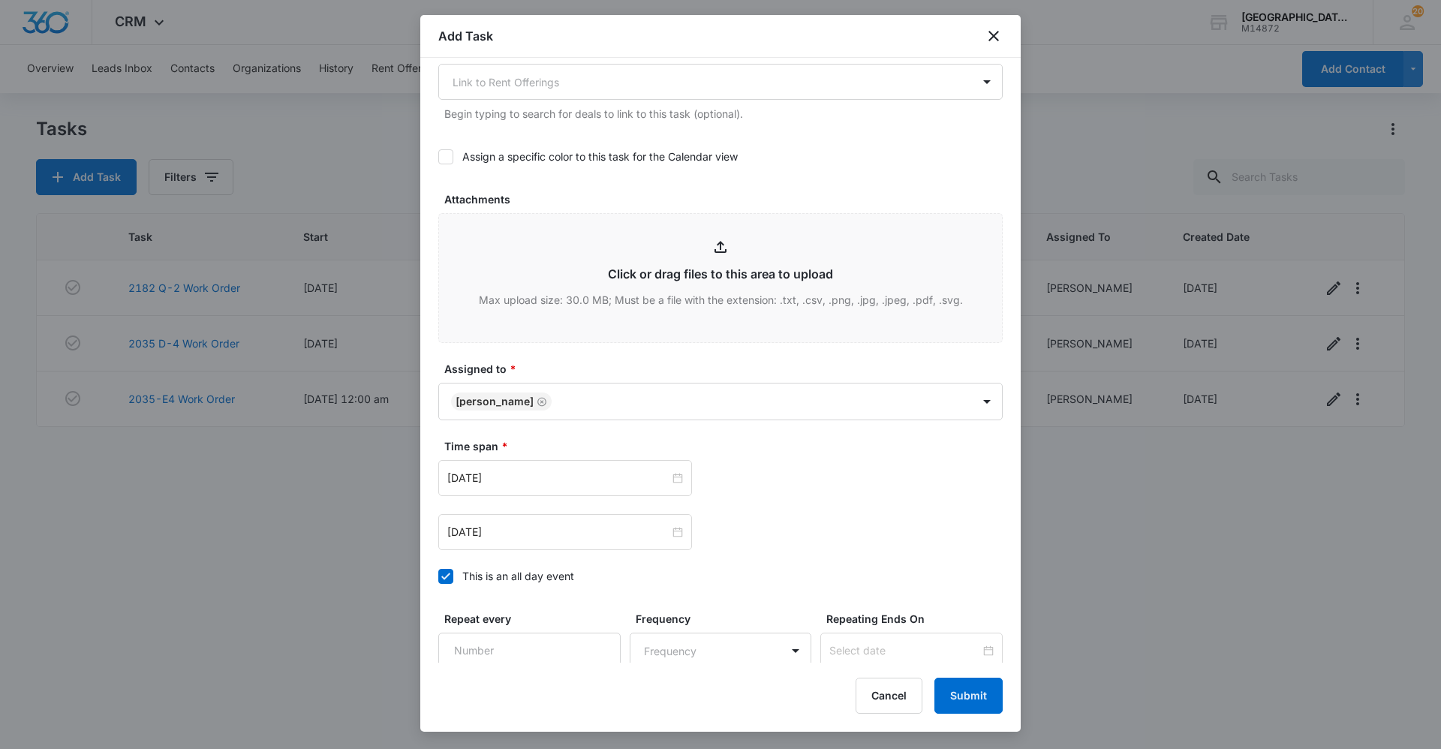
scroll to position [783, 0]
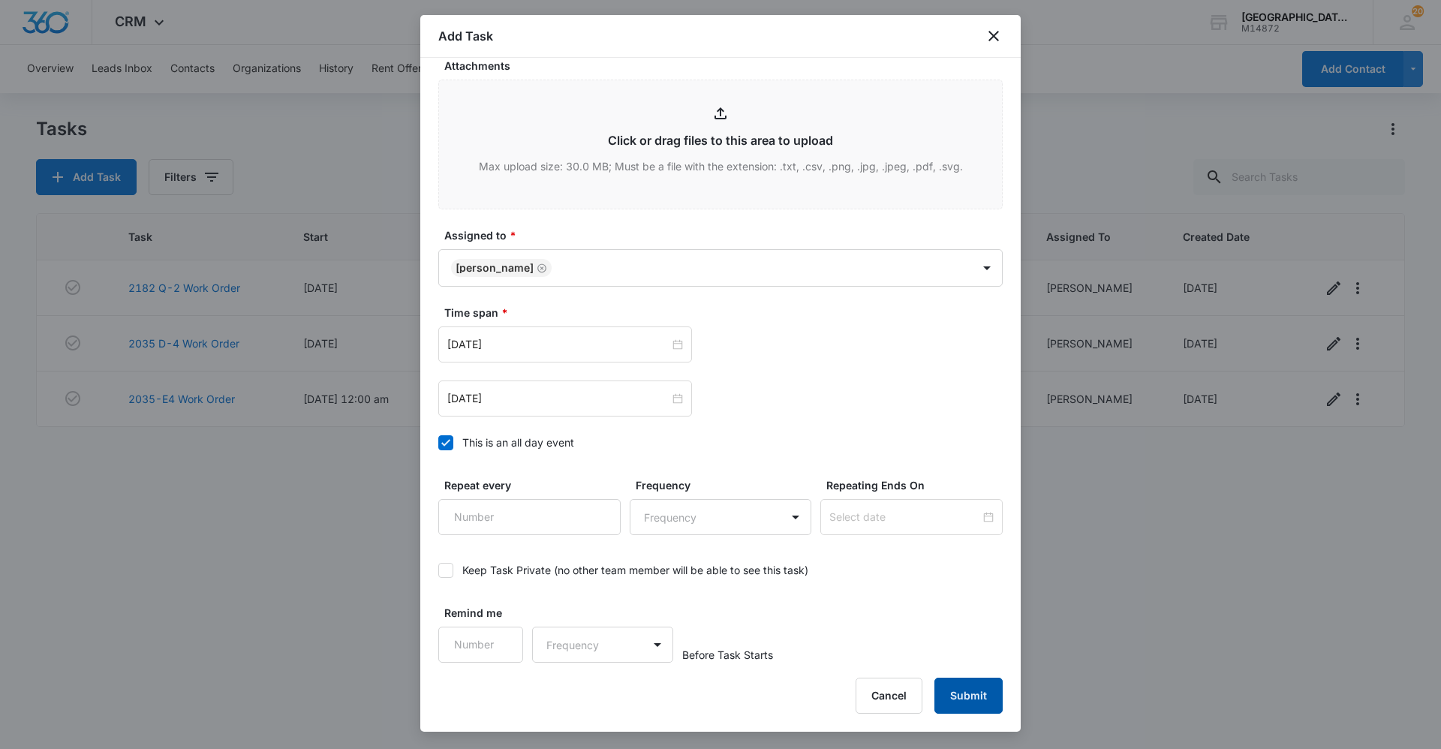
click at [977, 696] on button "Submit" at bounding box center [968, 696] width 68 height 36
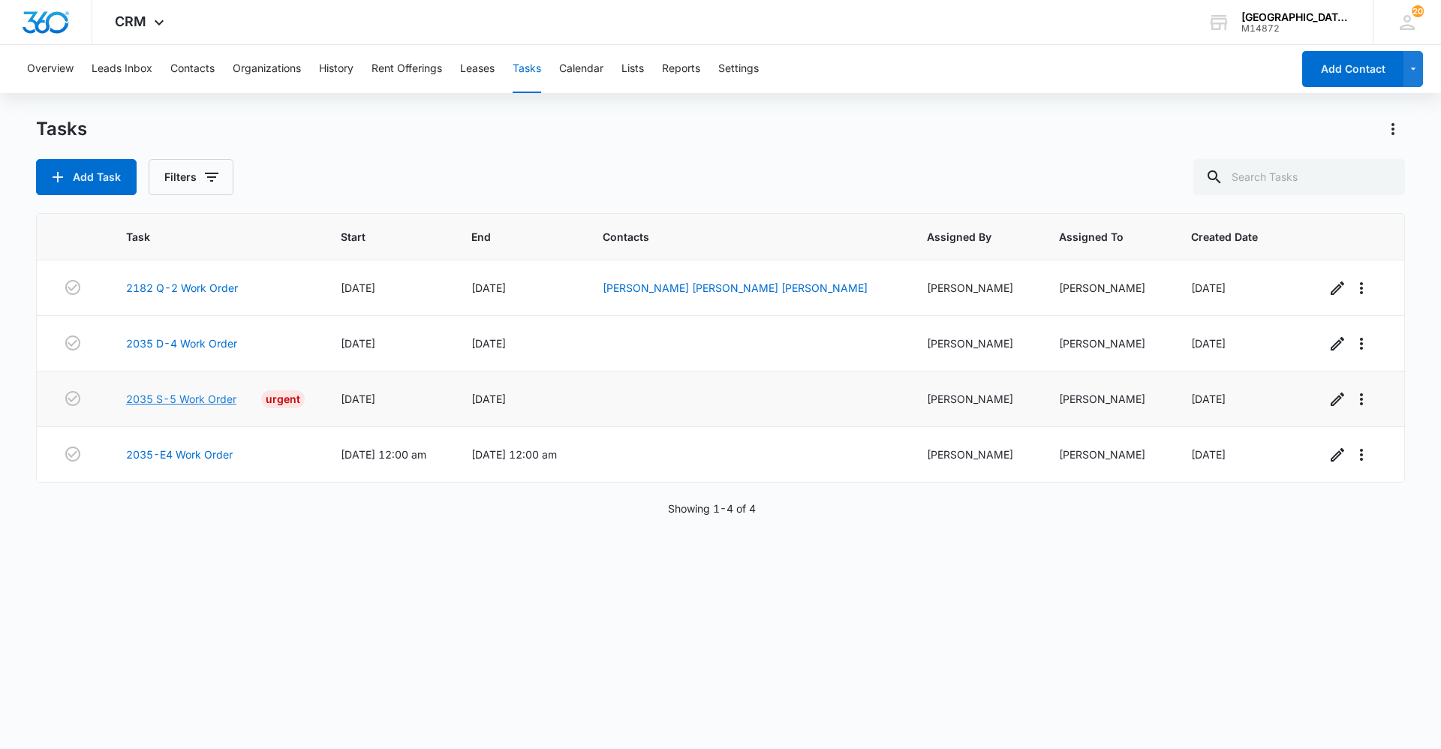
click at [208, 395] on link "2035 S-5 Work Order" at bounding box center [181, 399] width 110 height 16
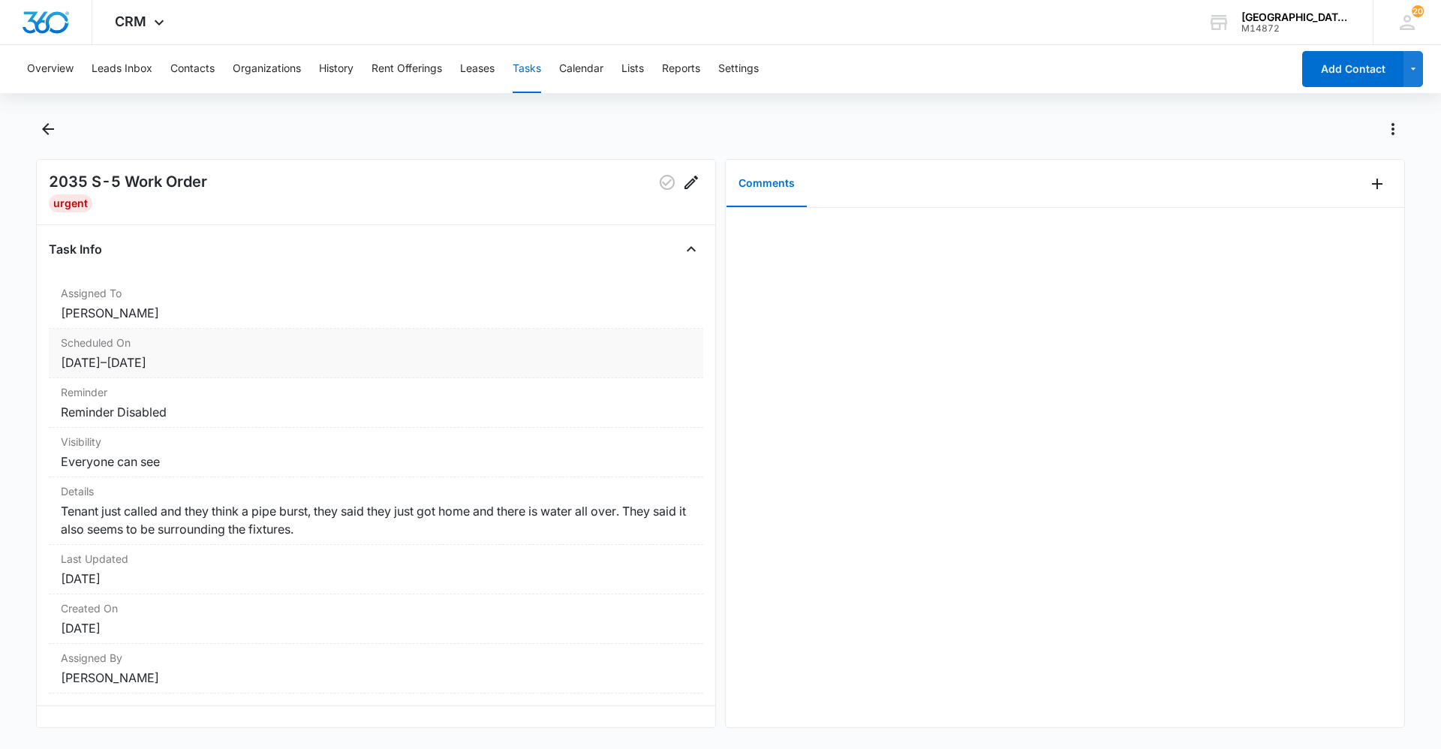
scroll to position [43, 0]
